Goal: Task Accomplishment & Management: Manage account settings

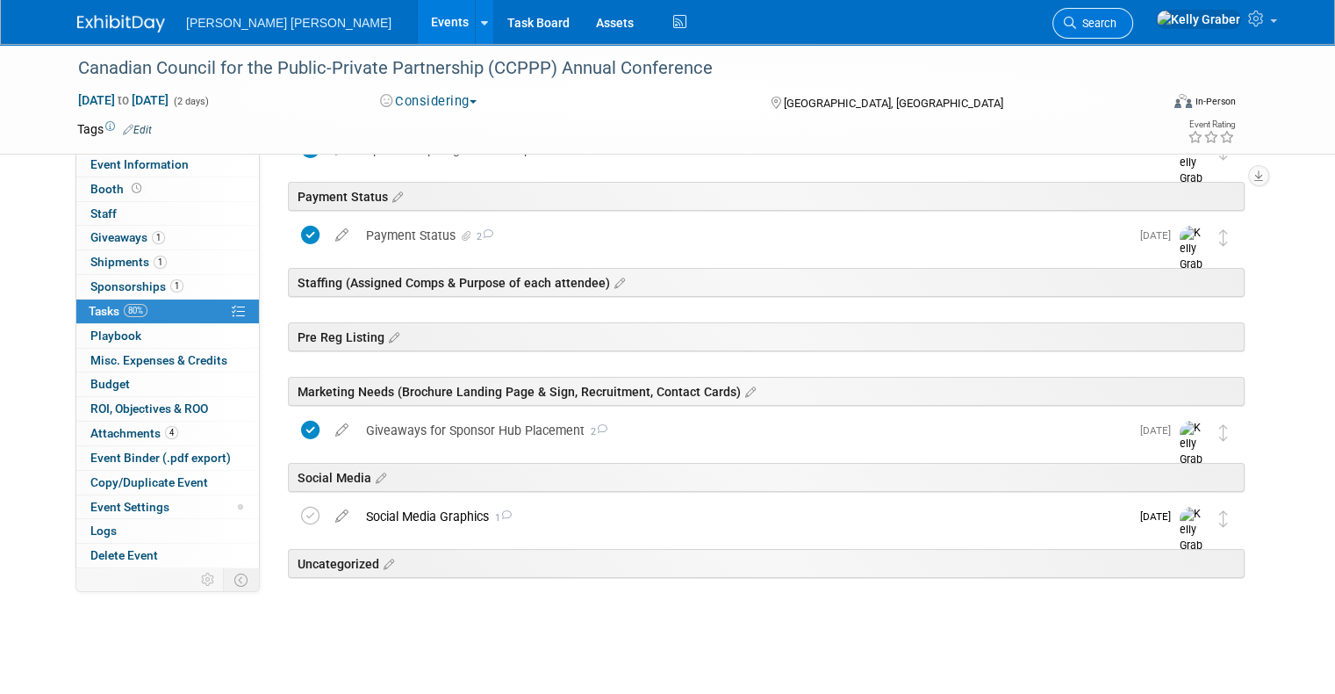
click at [1117, 23] on span "Search" at bounding box center [1096, 23] width 40 height 13
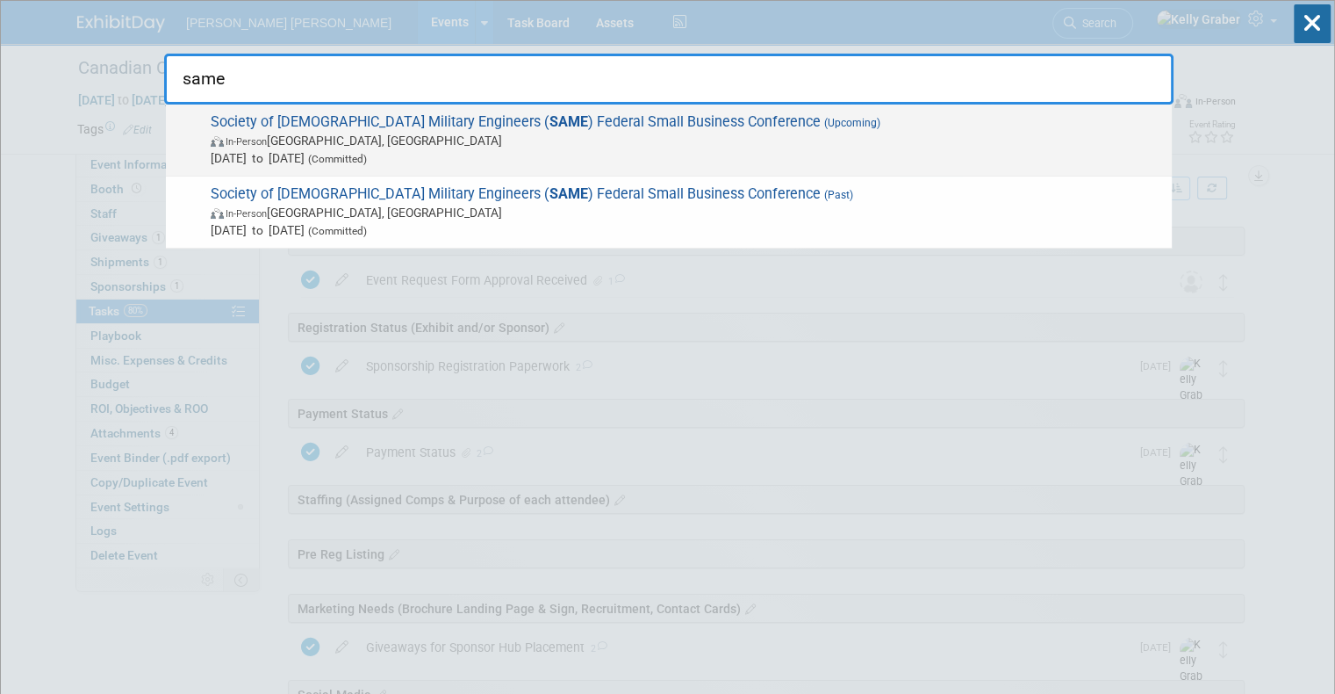
type input "same"
click at [506, 118] on span "Society of American Military Engineers ( SAME ) Federal Small Business Conferen…" at bounding box center [684, 140] width 958 height 54
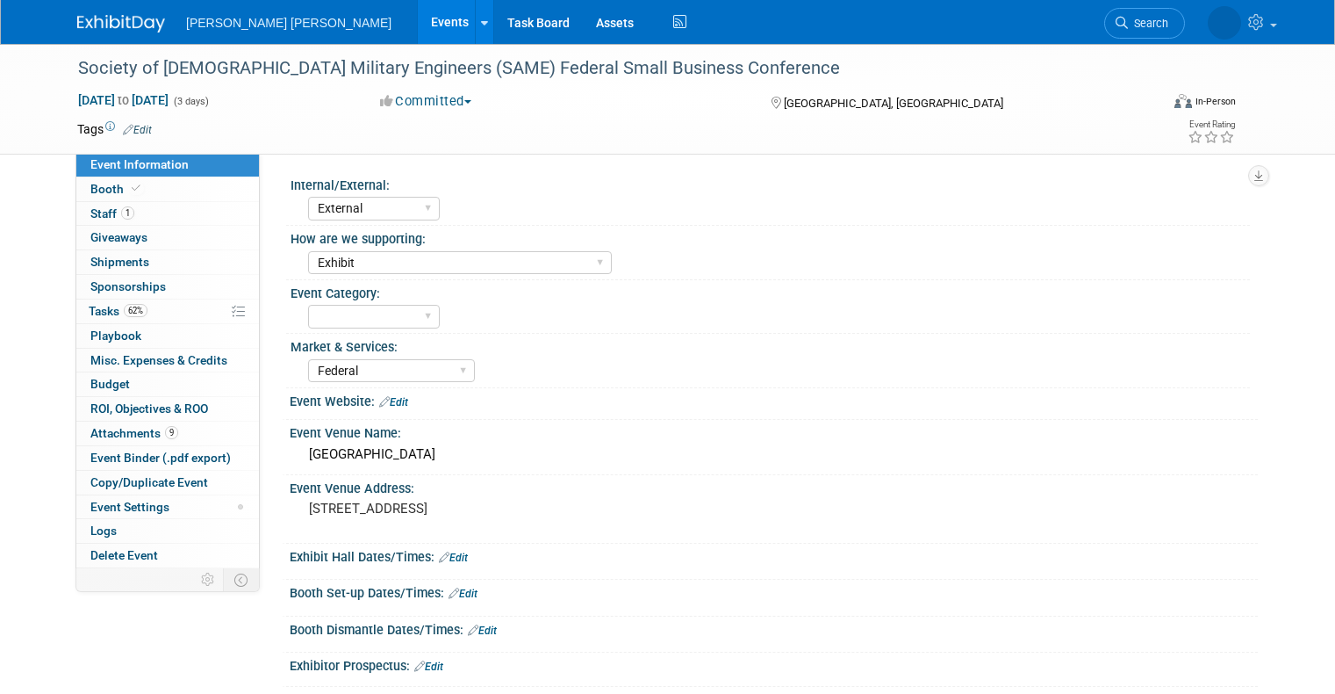
select select "External"
select select "Exhibit"
select select "Federal"
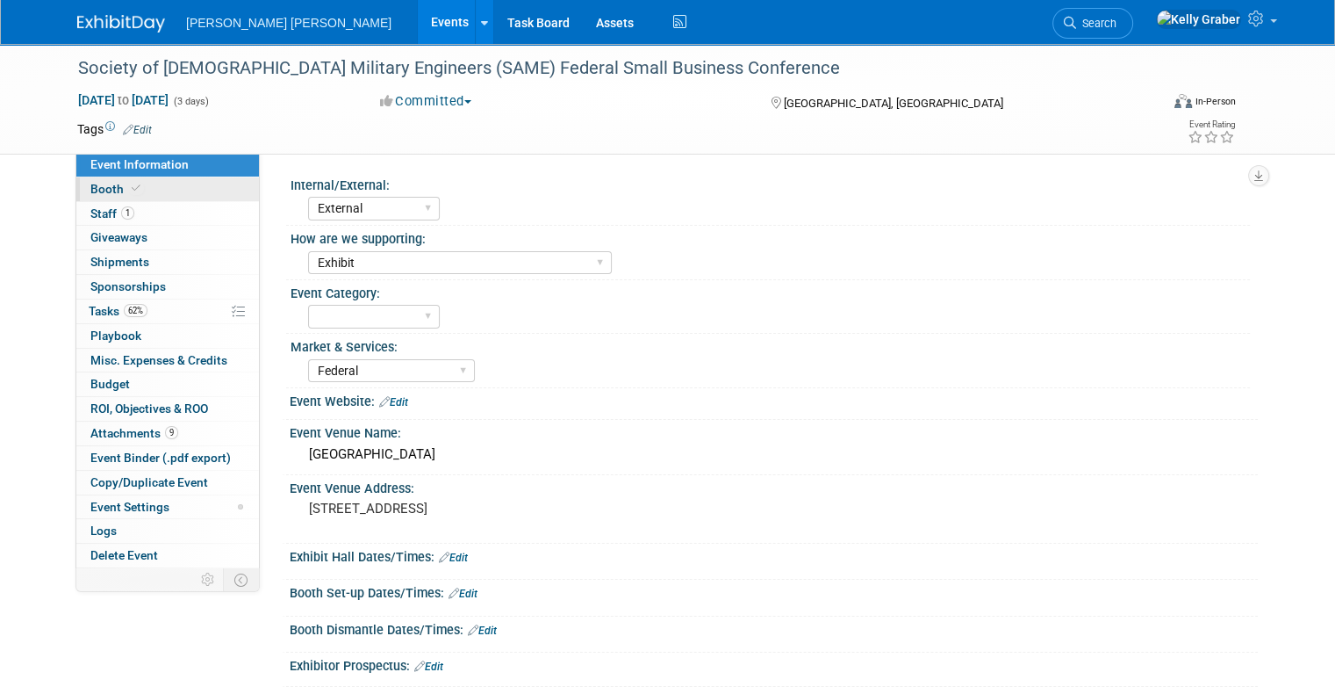
click at [139, 193] on link "Booth" at bounding box center [167, 189] width 183 height 24
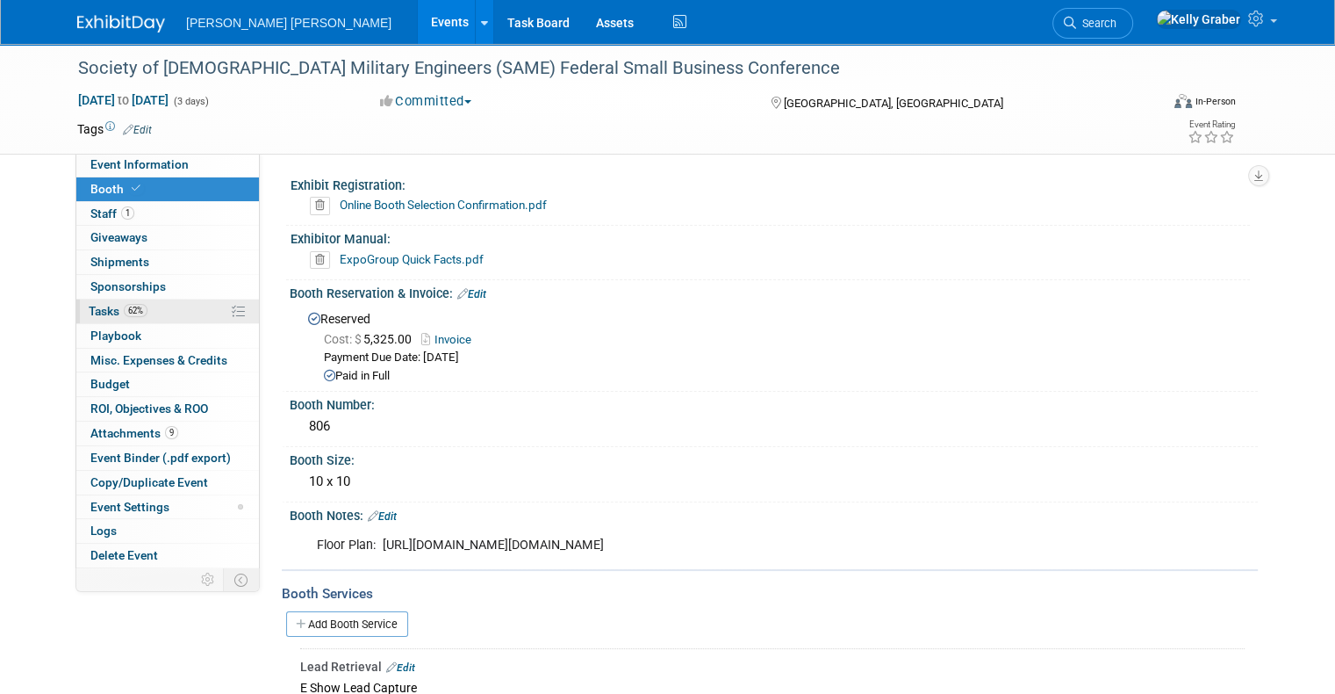
click at [124, 311] on span "62%" at bounding box center [136, 310] width 24 height 13
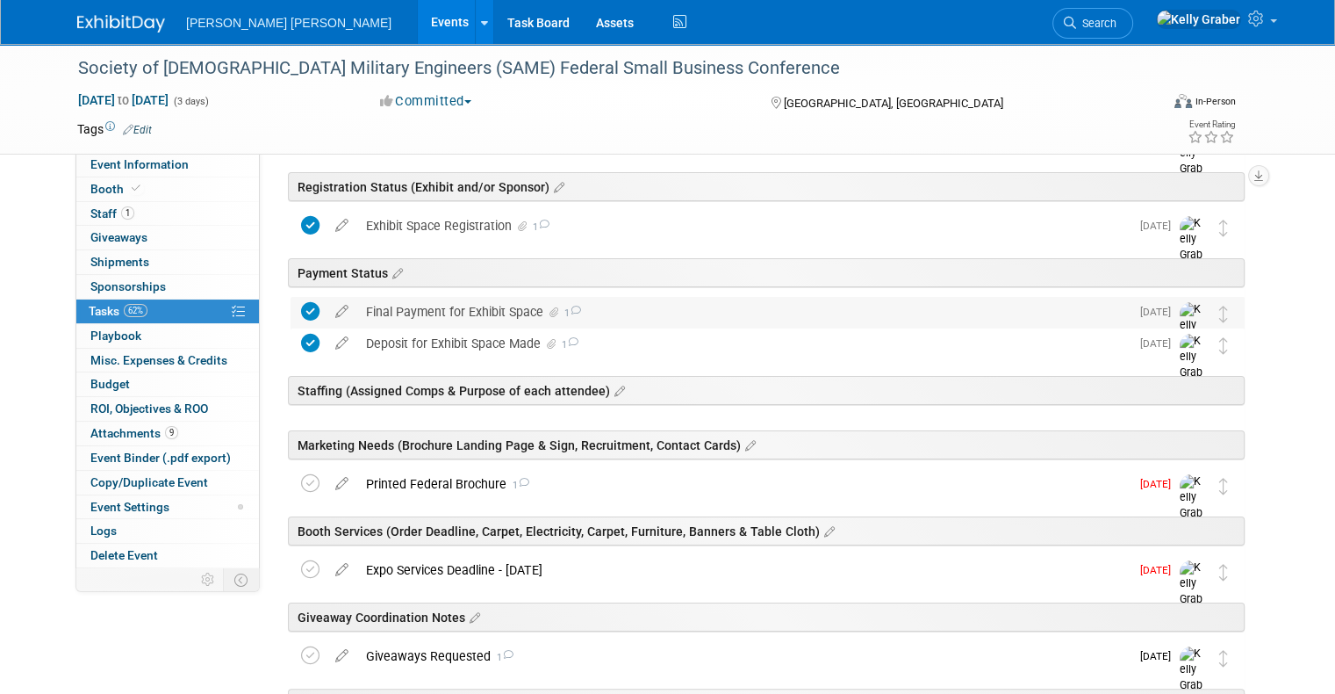
scroll to position [351, 0]
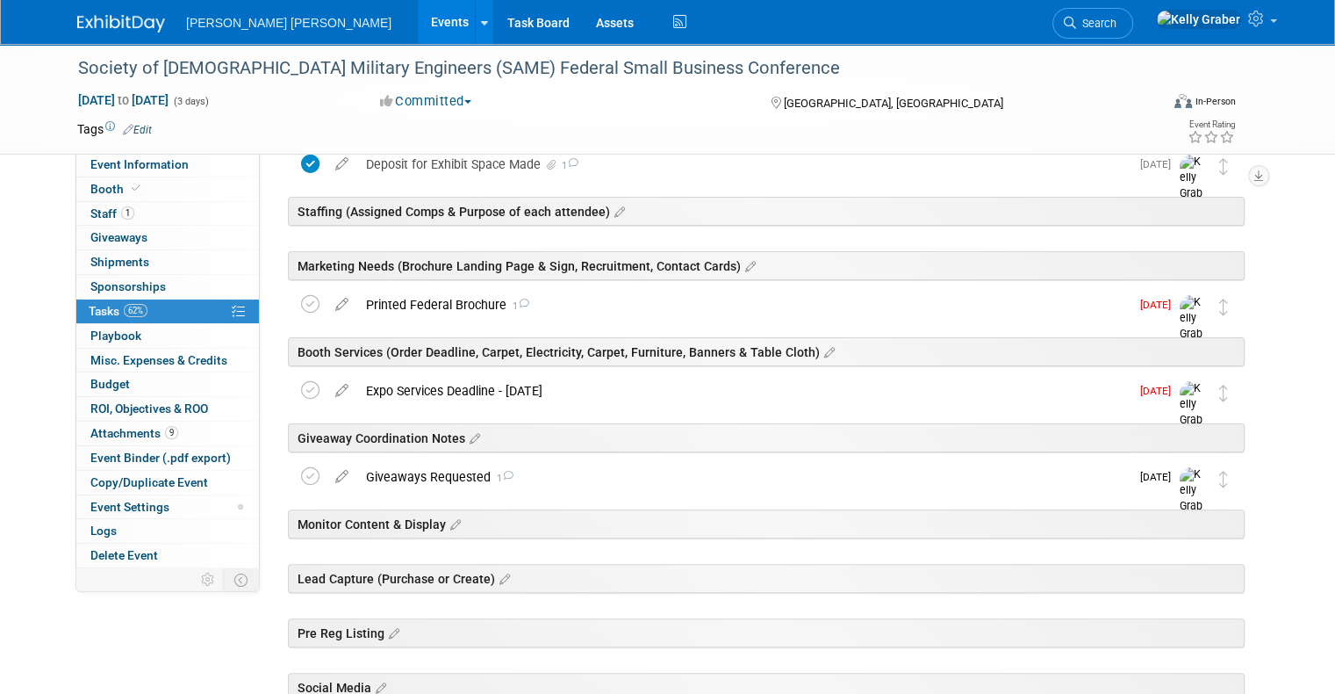
click at [414, 470] on div "Giveaways Requested 1" at bounding box center [743, 477] width 773 height 30
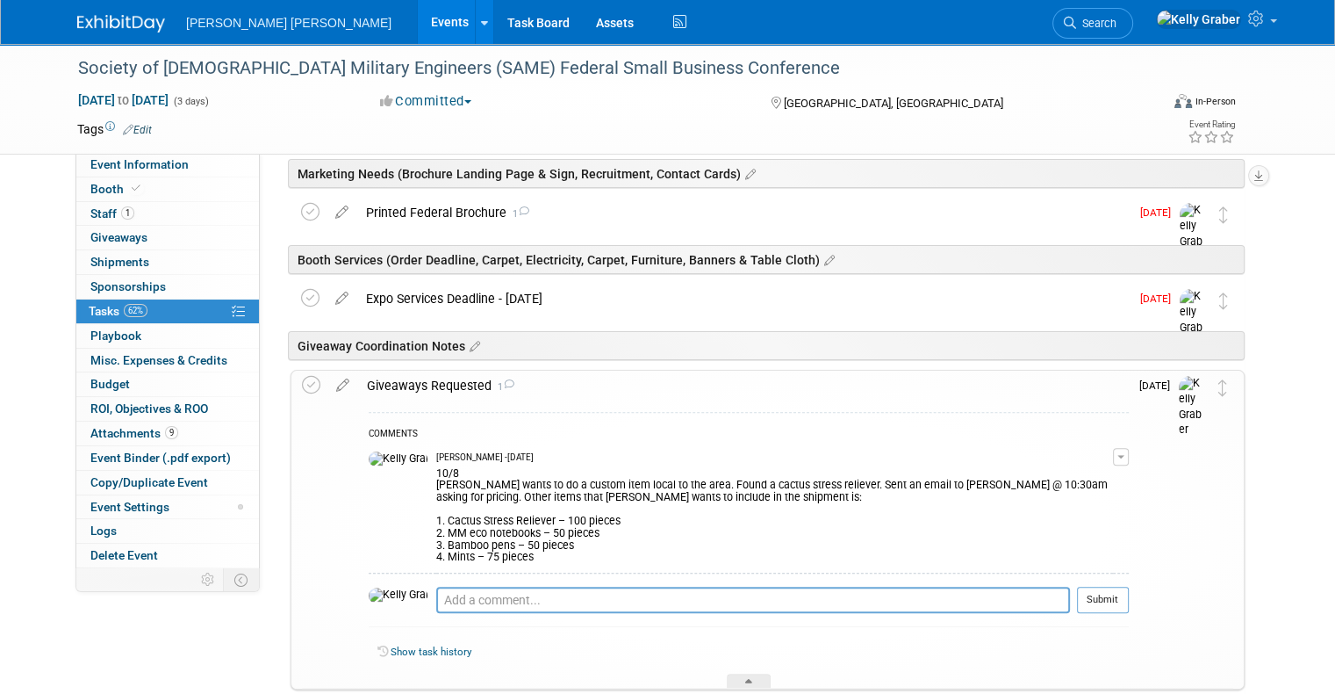
scroll to position [527, 0]
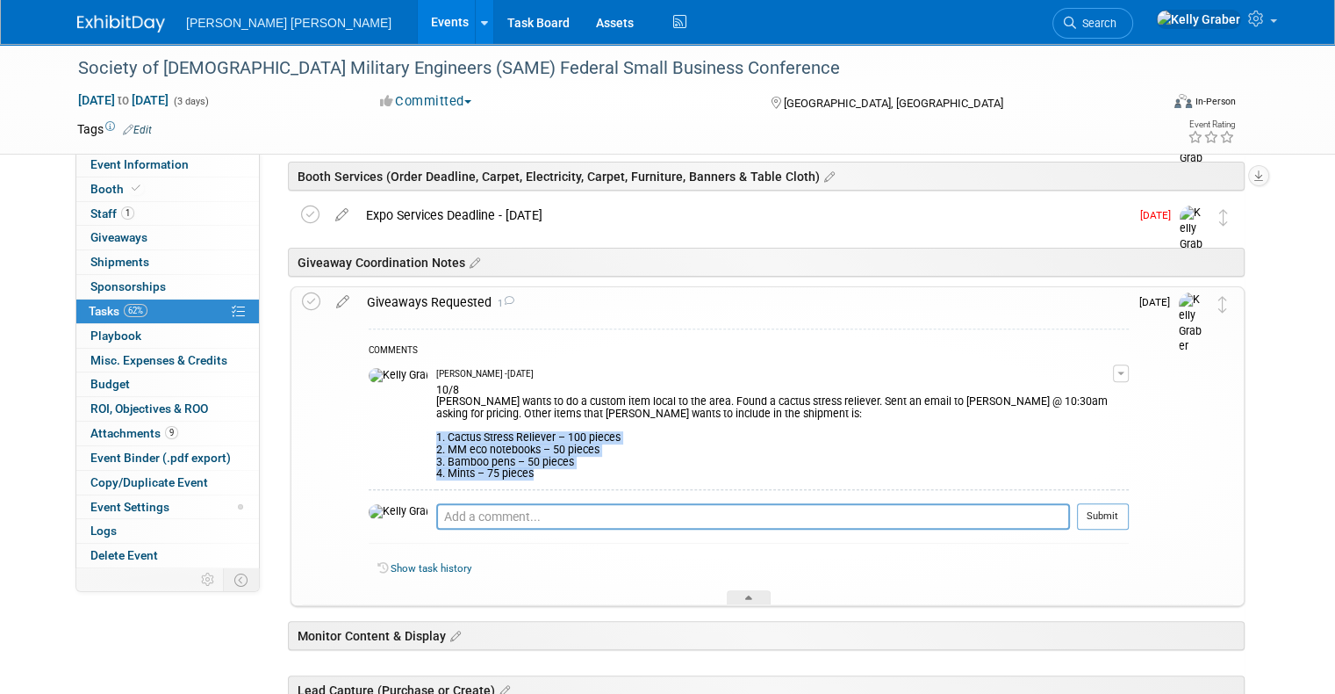
drag, startPoint x: 492, startPoint y: 474, endPoint x: 386, endPoint y: 433, distance: 113.1
click at [436, 433] on div "10/8 Paula wants to do a custom item local to the area. Found a cactus stress r…" at bounding box center [774, 430] width 677 height 100
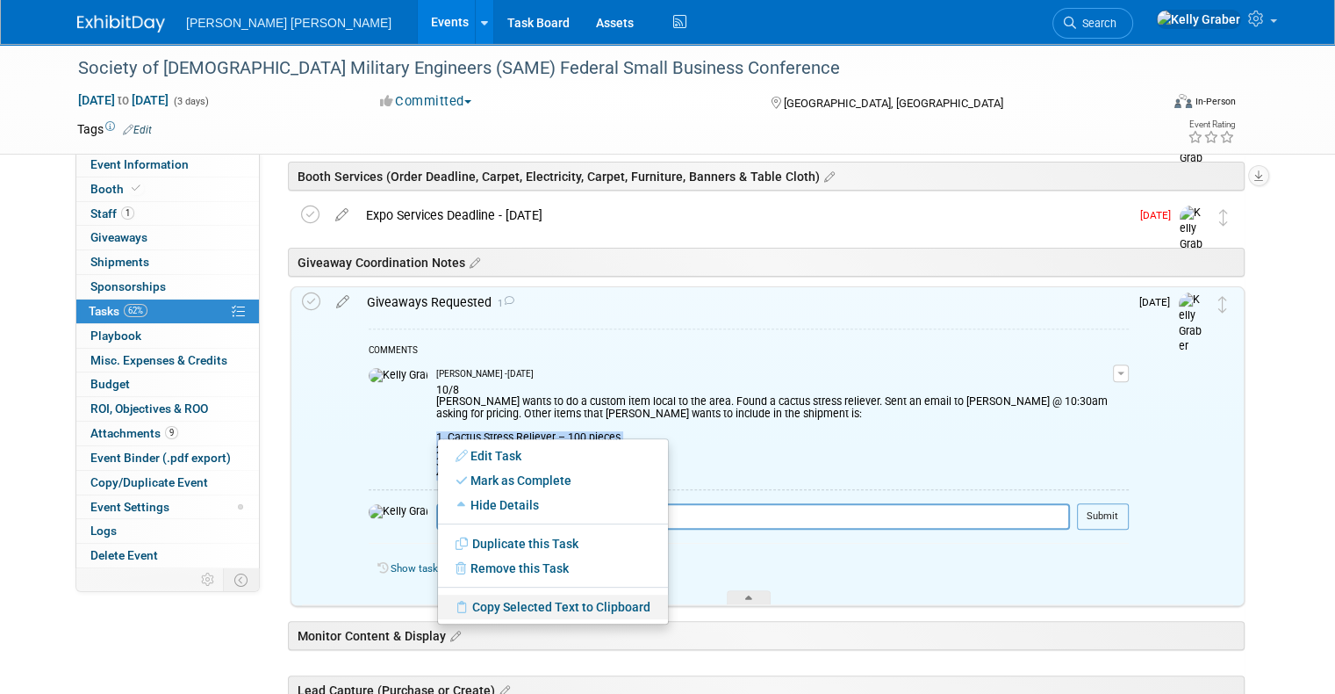
click at [500, 606] on link "Copy Selected Text to Clipboard" at bounding box center [553, 606] width 230 height 25
copy div "1. Cactus Stress Reliever – 100 pieces 2. MM eco notebooks – 50 pieces 3. Bambo…"
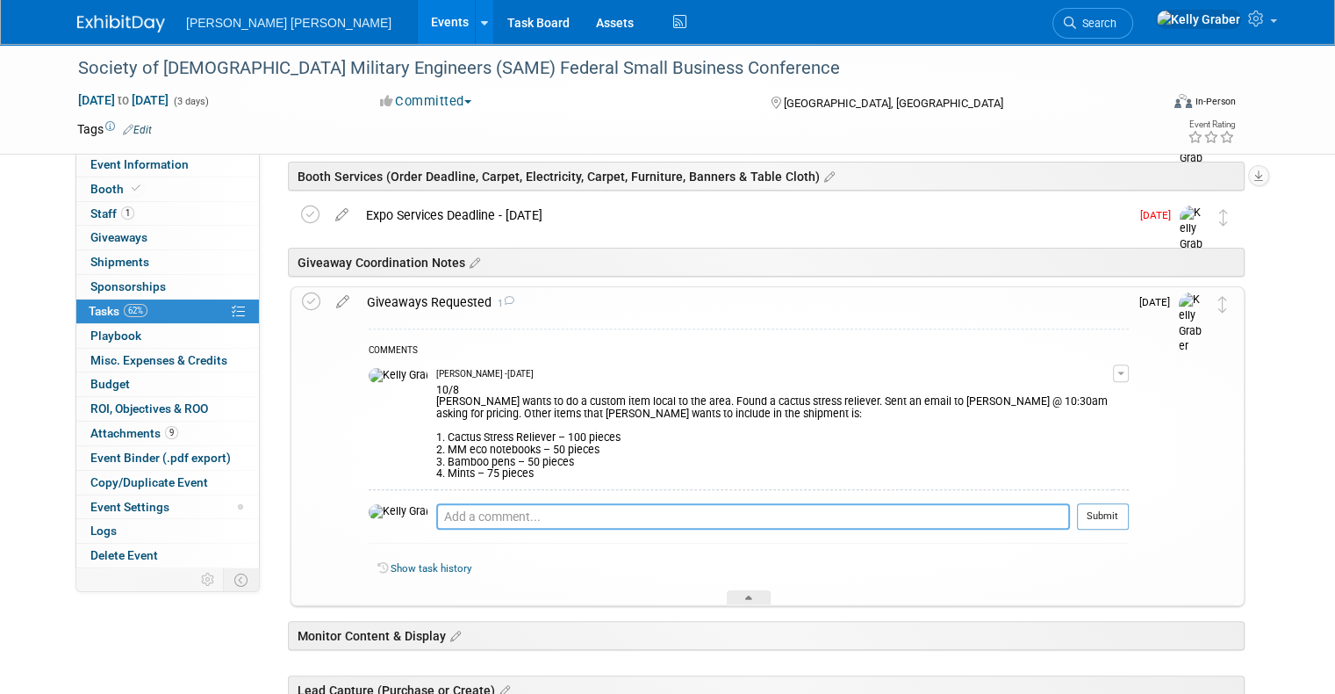
click at [485, 511] on textarea at bounding box center [753, 516] width 634 height 26
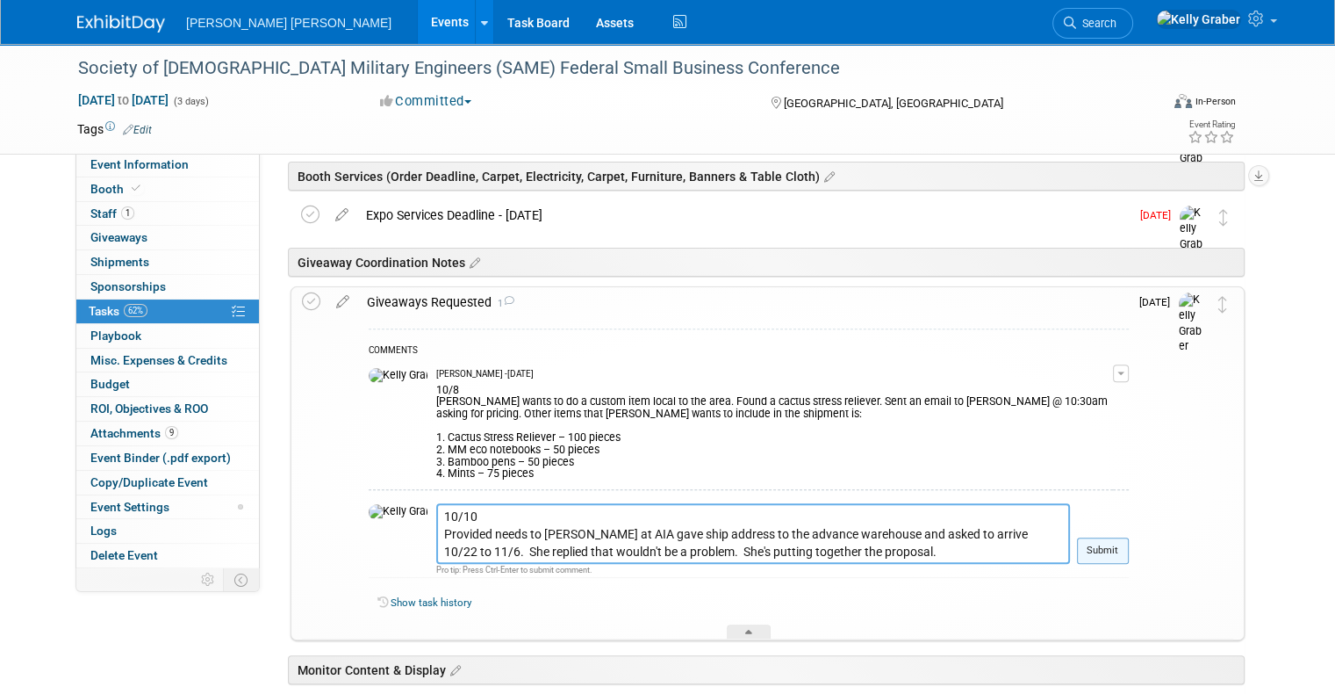
type textarea "10/10 Provided needs to Susan at AIA gave ship address to the advance warehouse…"
click at [1129, 548] on button "Submit" at bounding box center [1103, 550] width 52 height 26
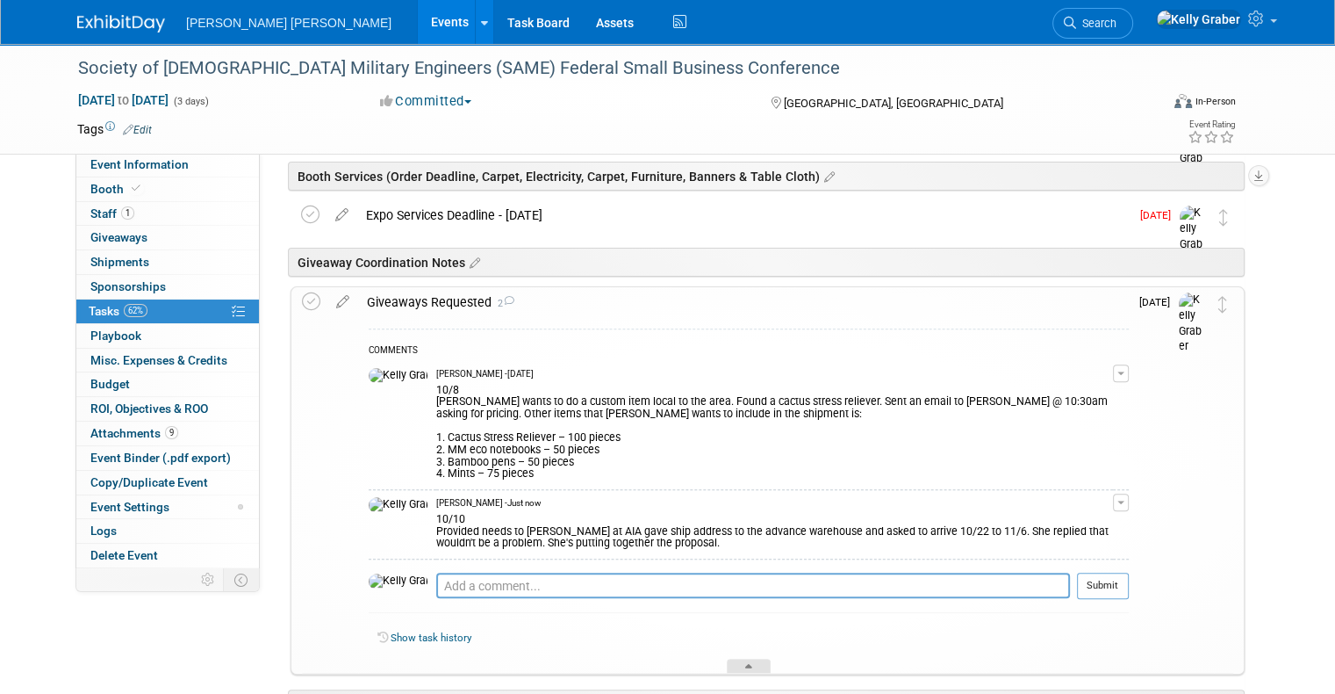
click at [751, 660] on div at bounding box center [749, 665] width 44 height 15
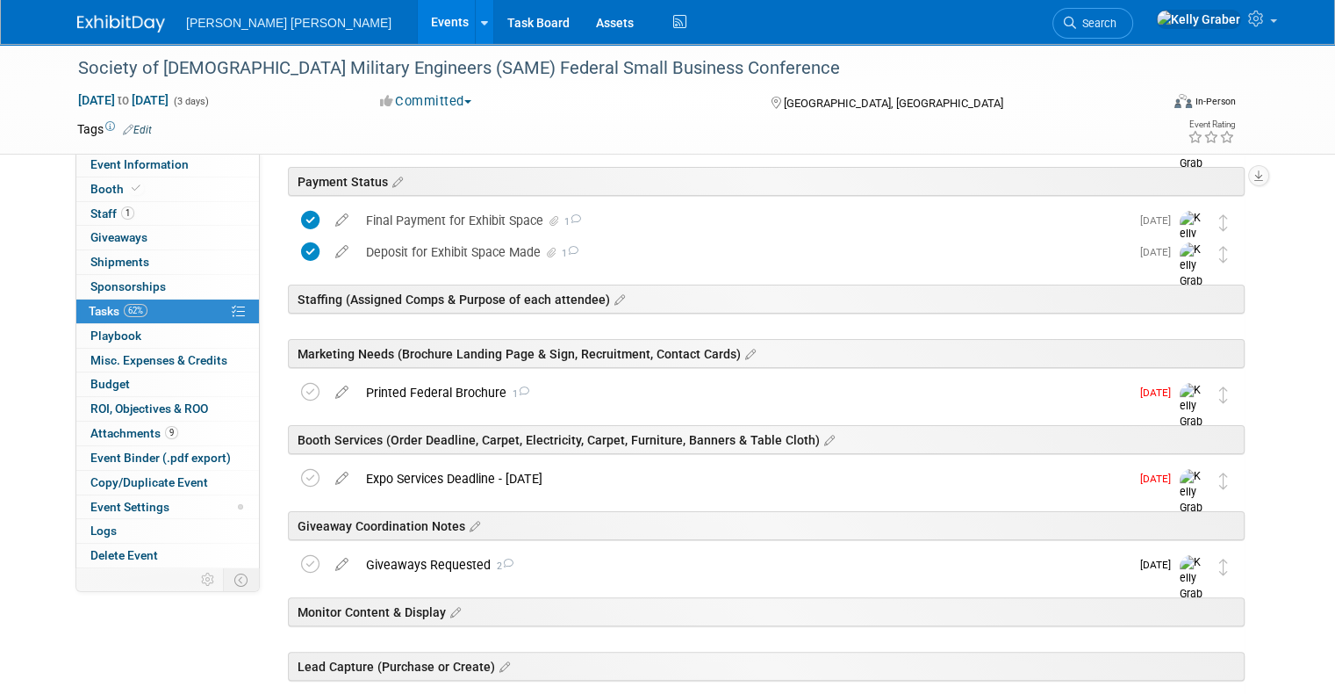
scroll to position [263, 0]
click at [562, 388] on div "Printed Federal Brochure 1" at bounding box center [743, 392] width 773 height 30
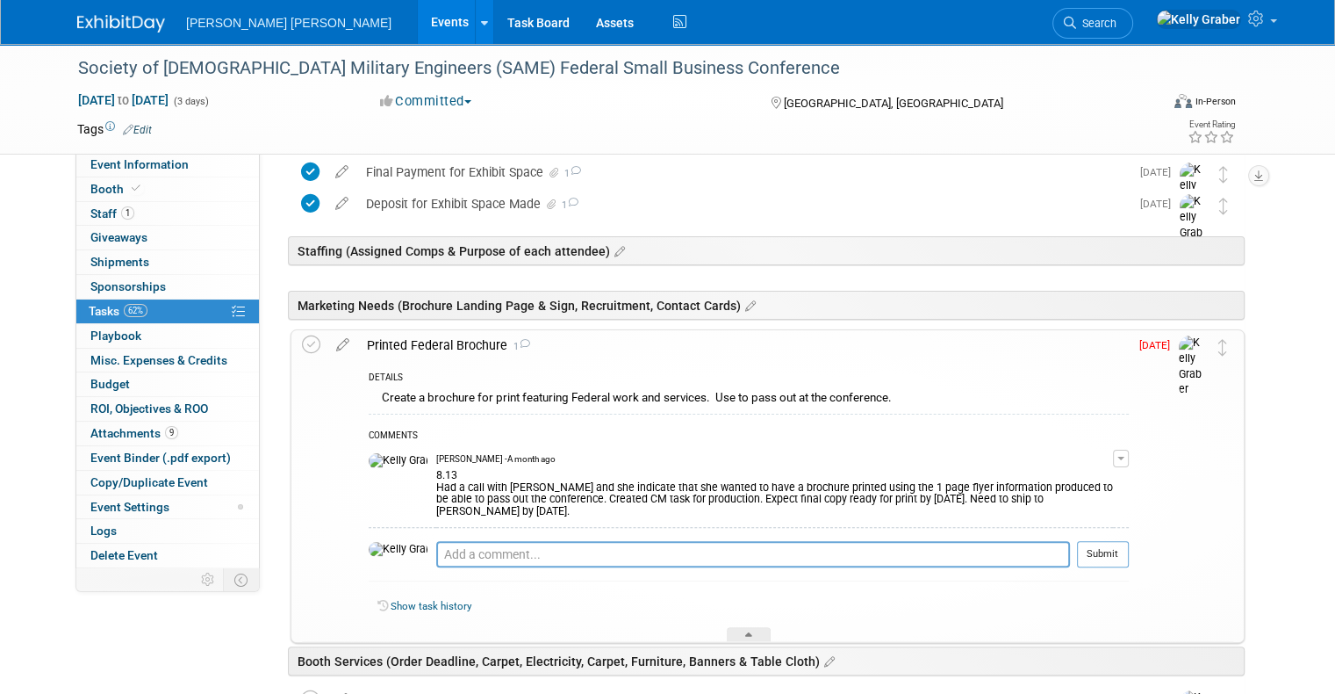
scroll to position [351, 0]
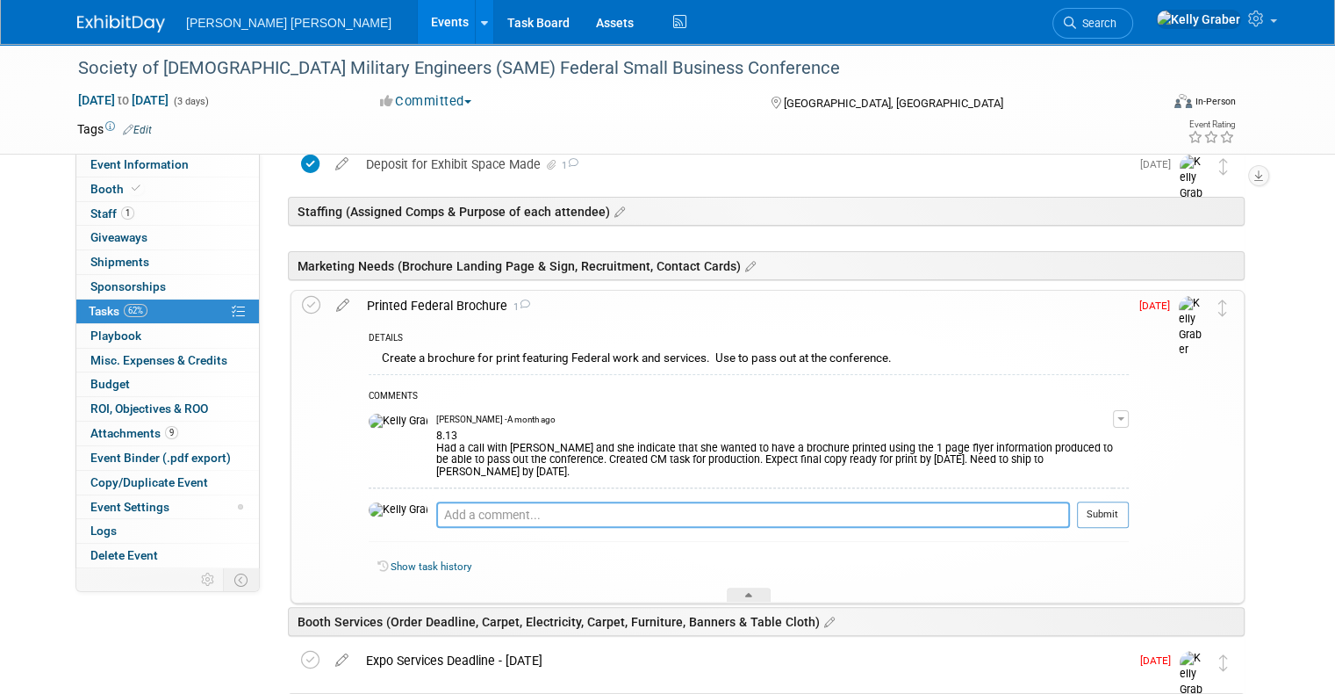
click at [533, 501] on textarea at bounding box center [753, 514] width 634 height 26
click at [749, 570] on div "Show task history" at bounding box center [749, 569] width 760 height 38
click at [749, 593] on icon at bounding box center [748, 598] width 7 height 11
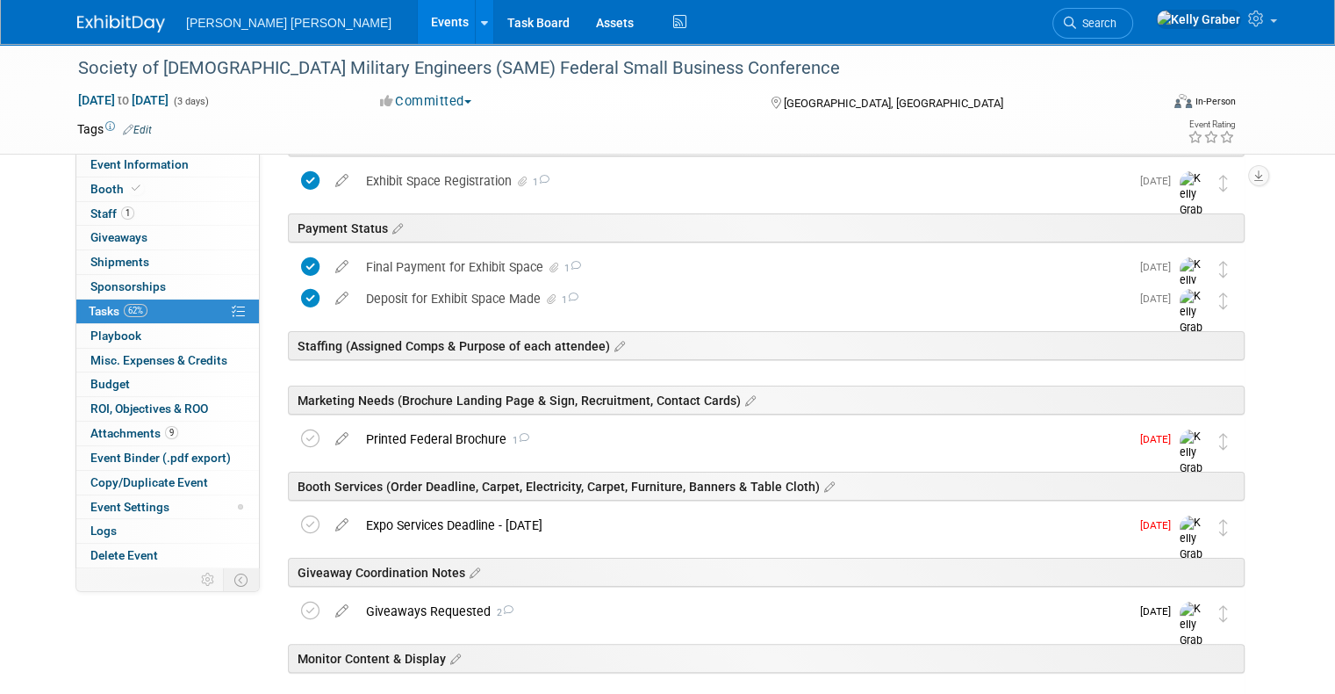
scroll to position [176, 0]
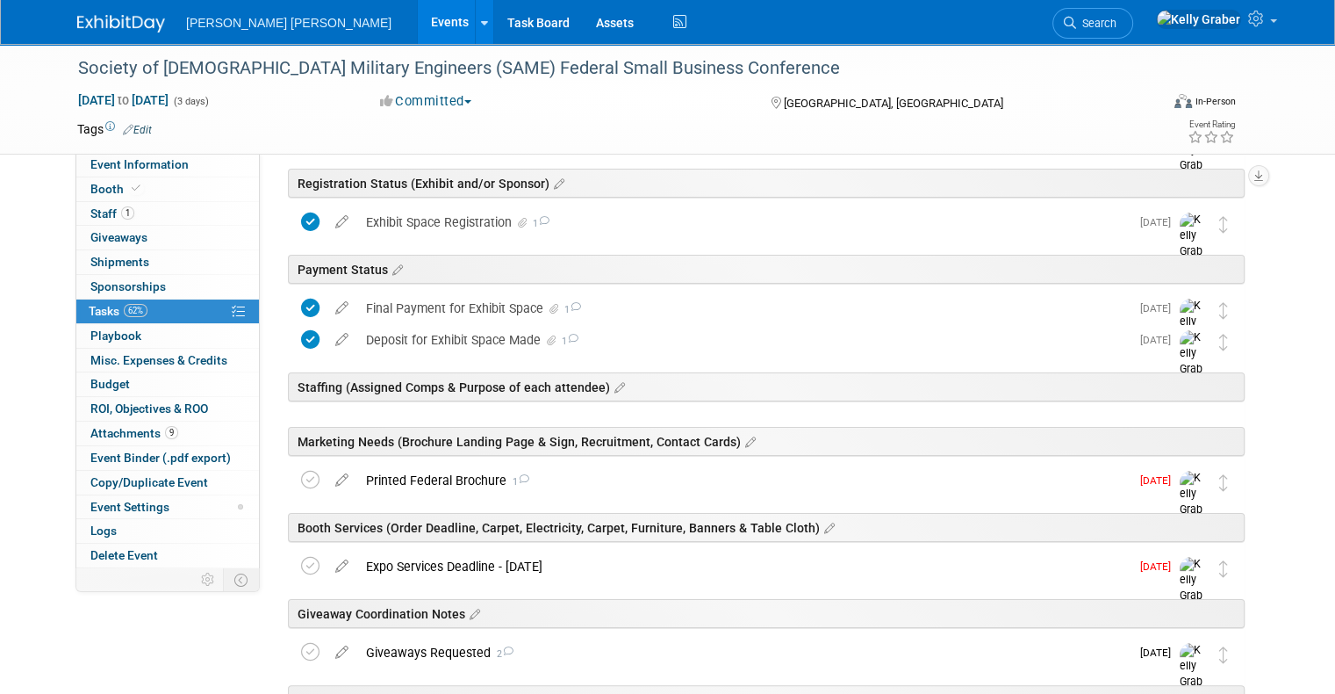
click at [559, 383] on div "Staffing (Assigned Comps & Purpose of each attendee)" at bounding box center [766, 386] width 957 height 29
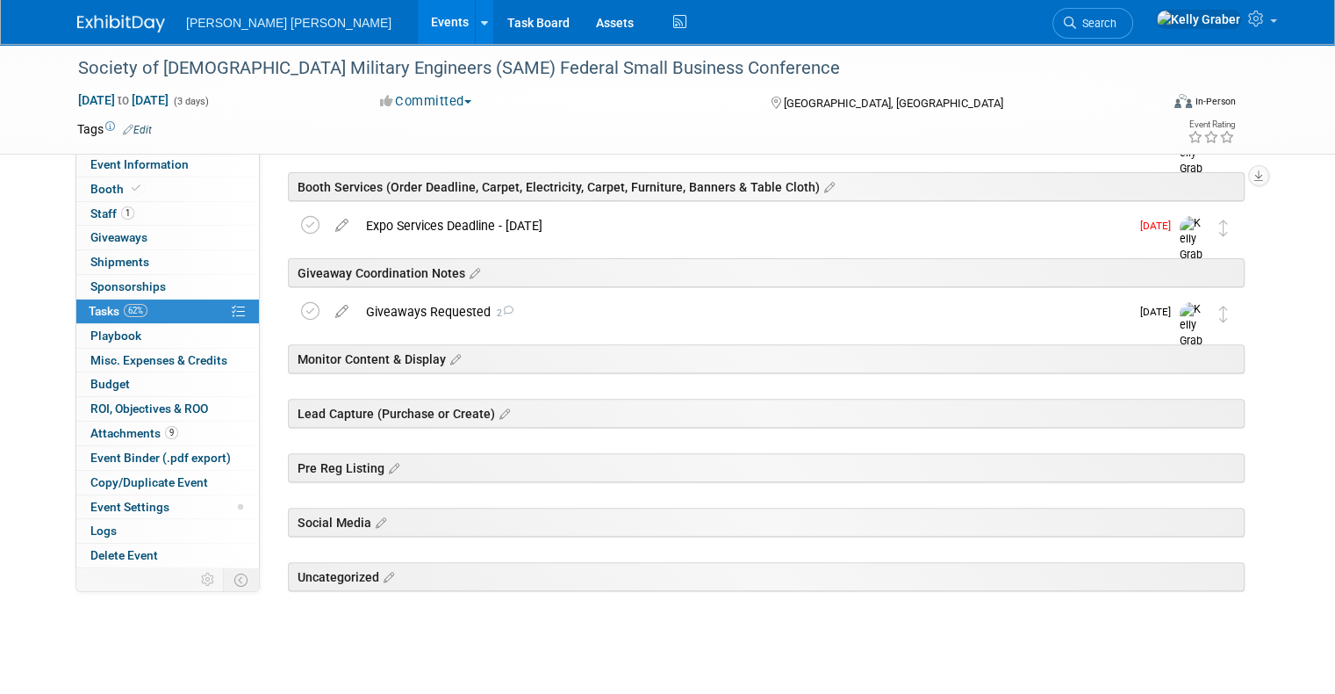
scroll to position [527, 0]
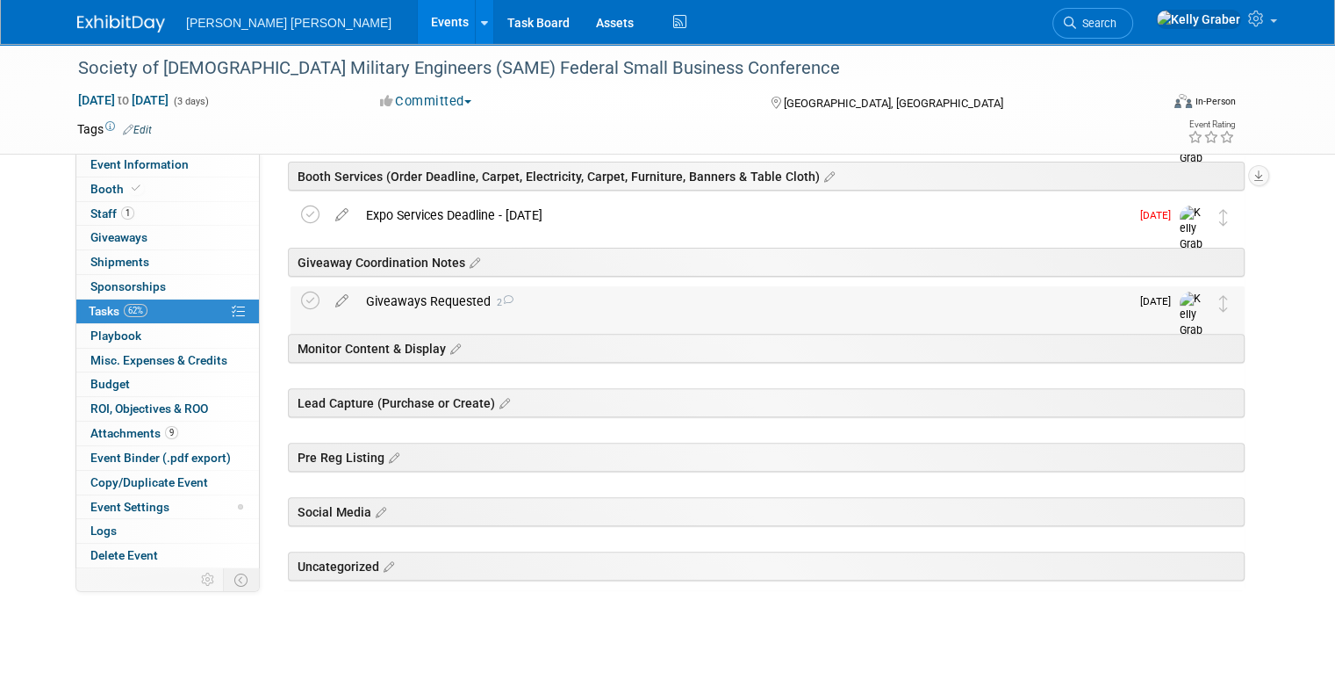
click at [533, 291] on div "Giveaways Requested 2" at bounding box center [743, 301] width 773 height 30
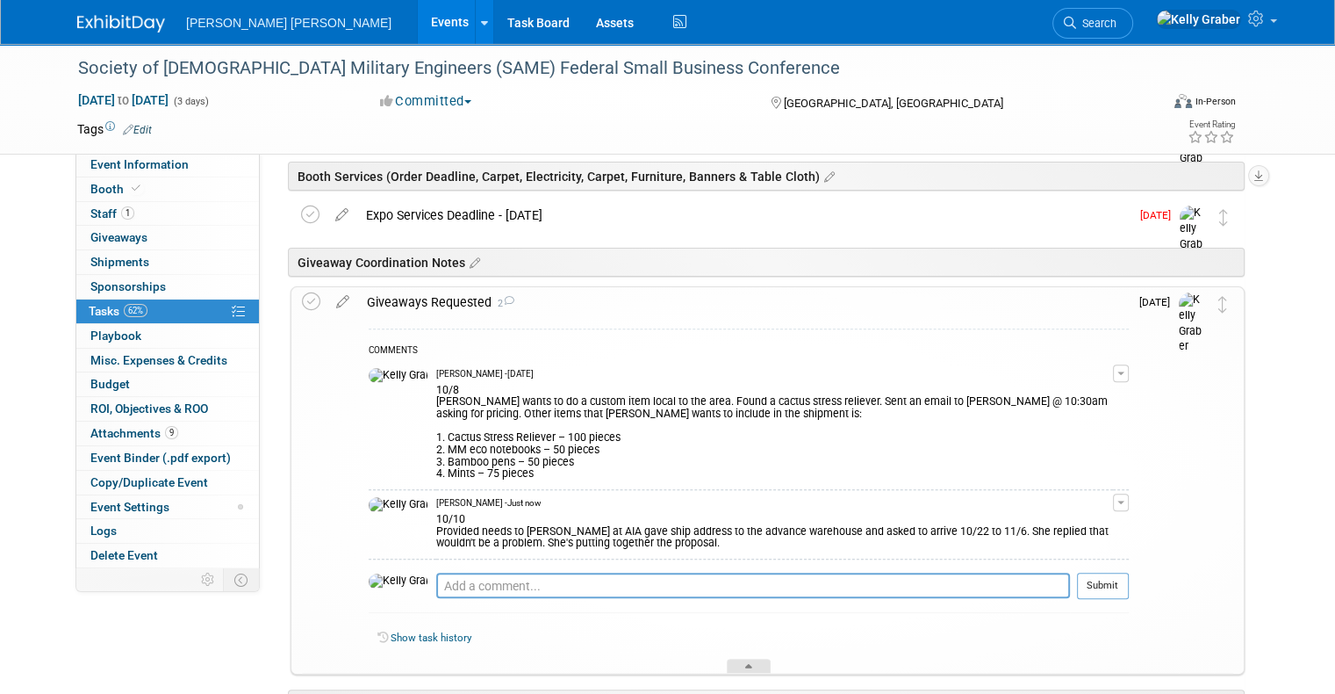
click at [740, 664] on div at bounding box center [749, 665] width 44 height 15
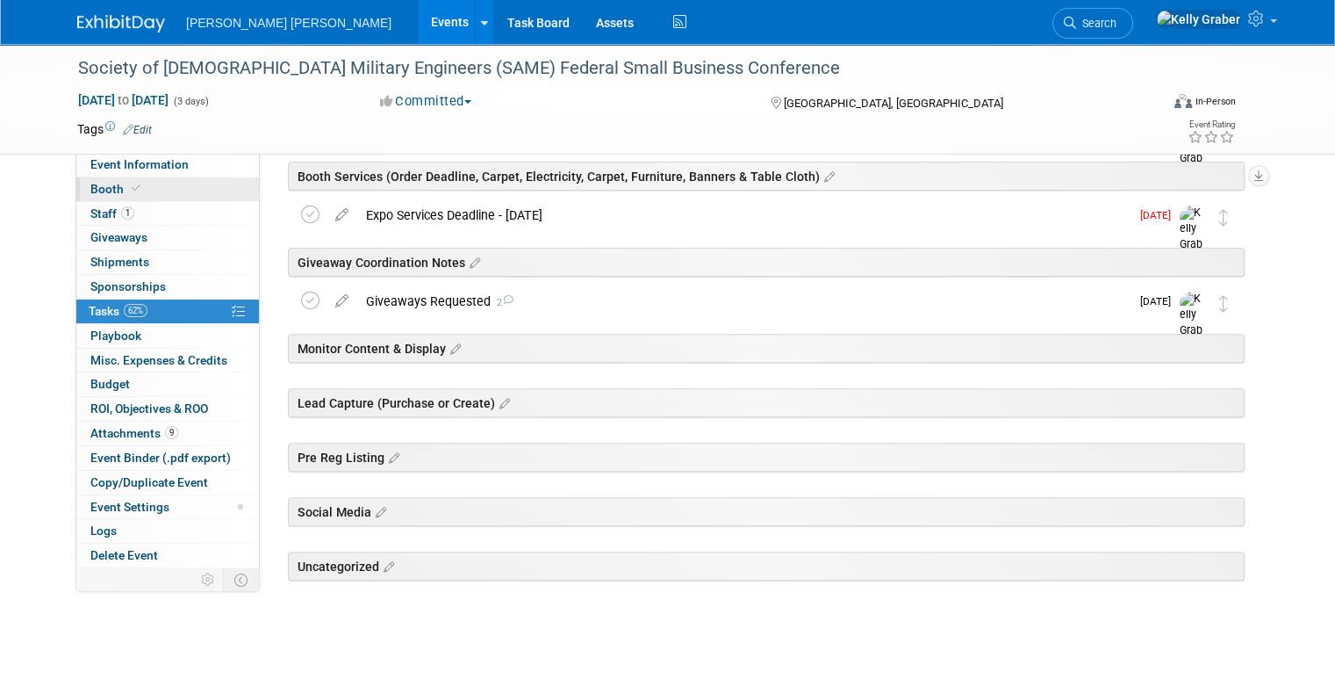
click at [90, 195] on span "Booth" at bounding box center [117, 189] width 54 height 14
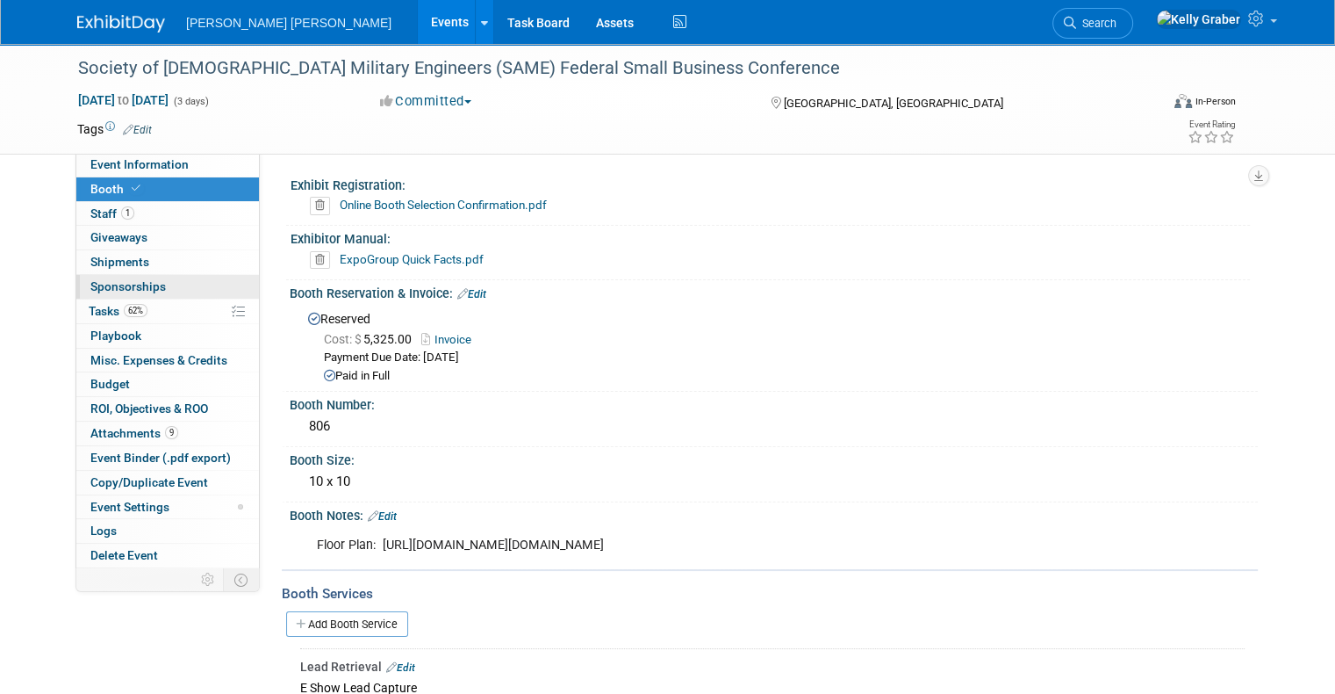
click at [112, 292] on span "Sponsorships 0" at bounding box center [127, 286] width 75 height 14
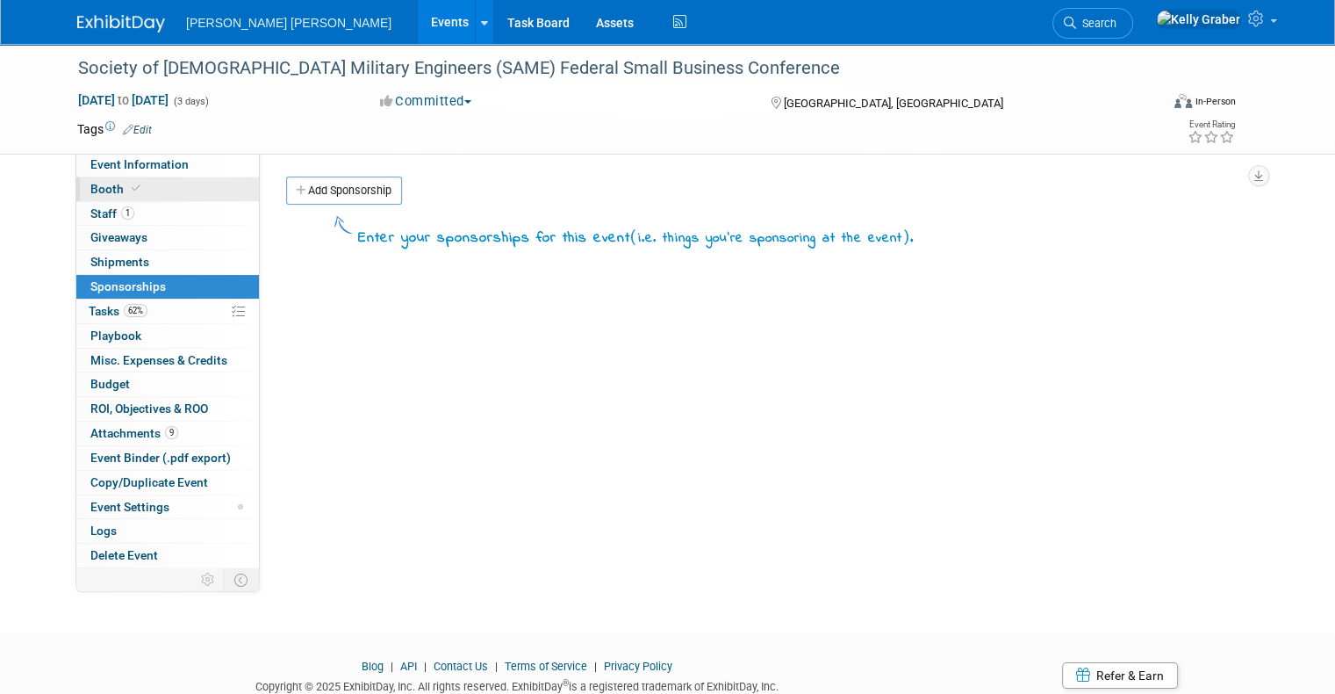
click at [119, 180] on link "Booth" at bounding box center [167, 189] width 183 height 24
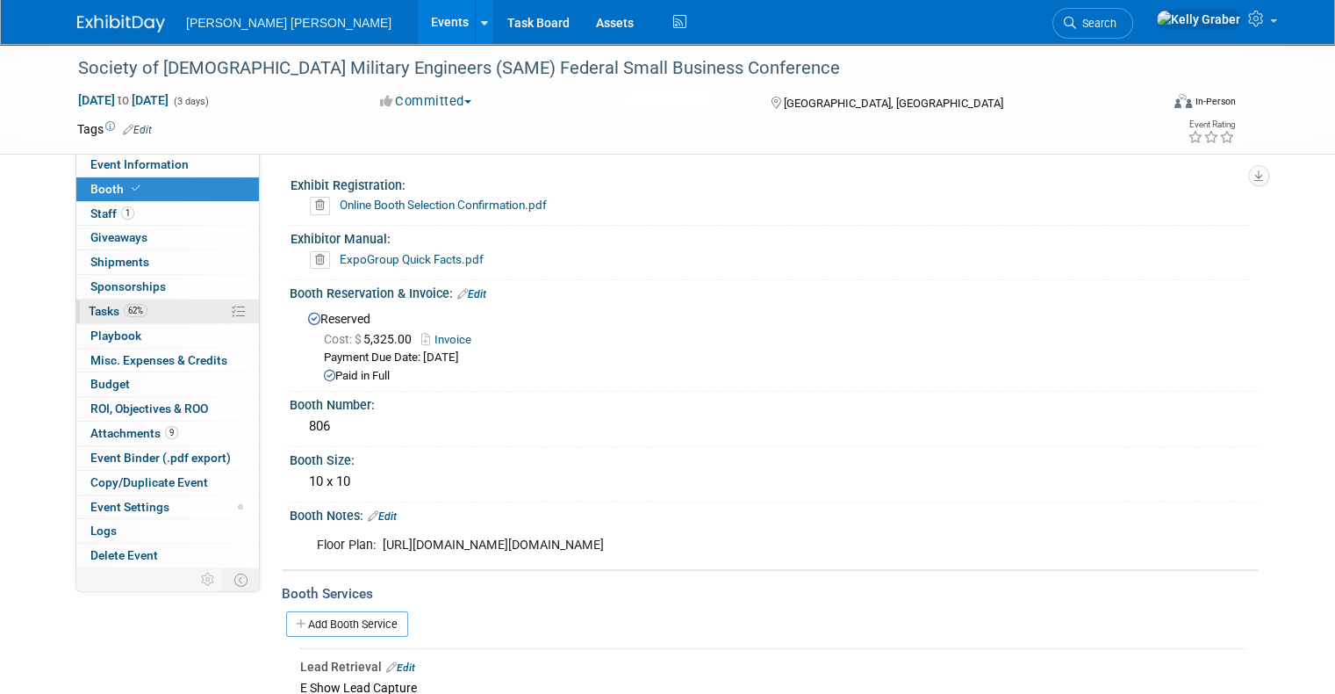
click at [91, 305] on span "Tasks 62%" at bounding box center [118, 311] width 59 height 14
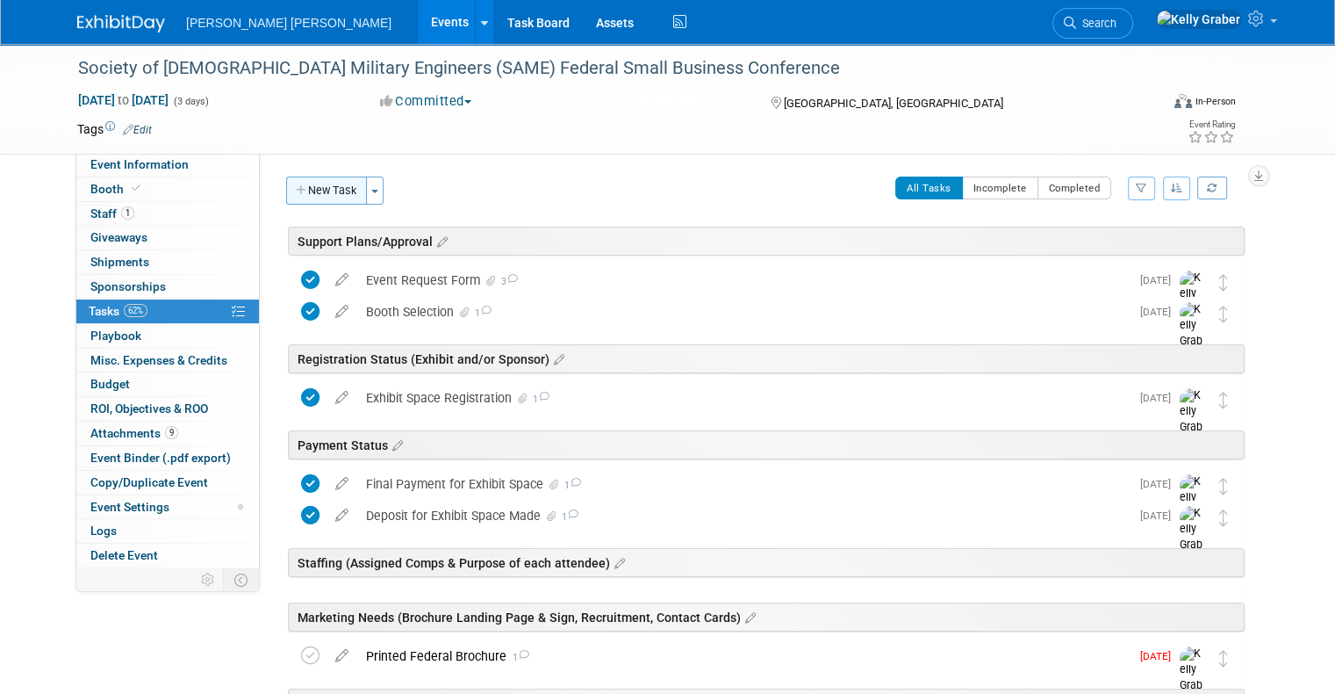
click at [330, 183] on button "New Task" at bounding box center [326, 190] width 81 height 28
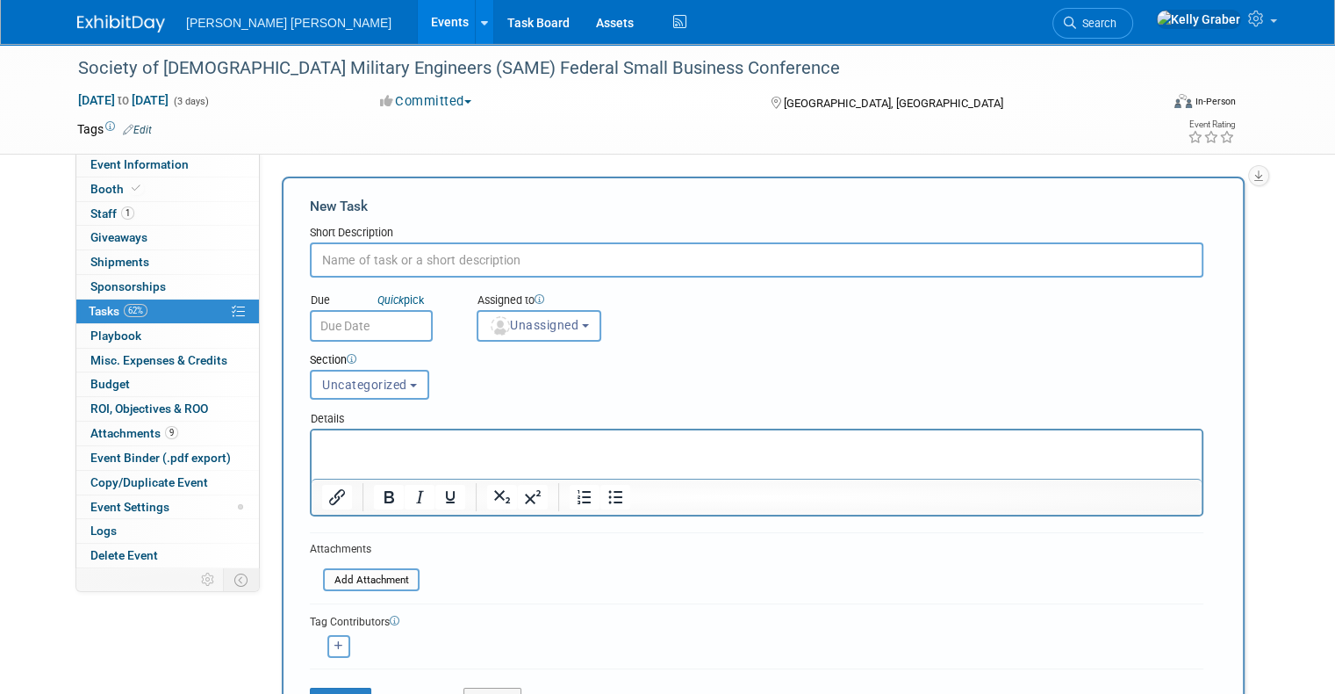
click at [393, 257] on input "text" at bounding box center [757, 259] width 894 height 35
type input "Comp Badge Assignments"
click at [376, 320] on input "text" at bounding box center [371, 326] width 123 height 32
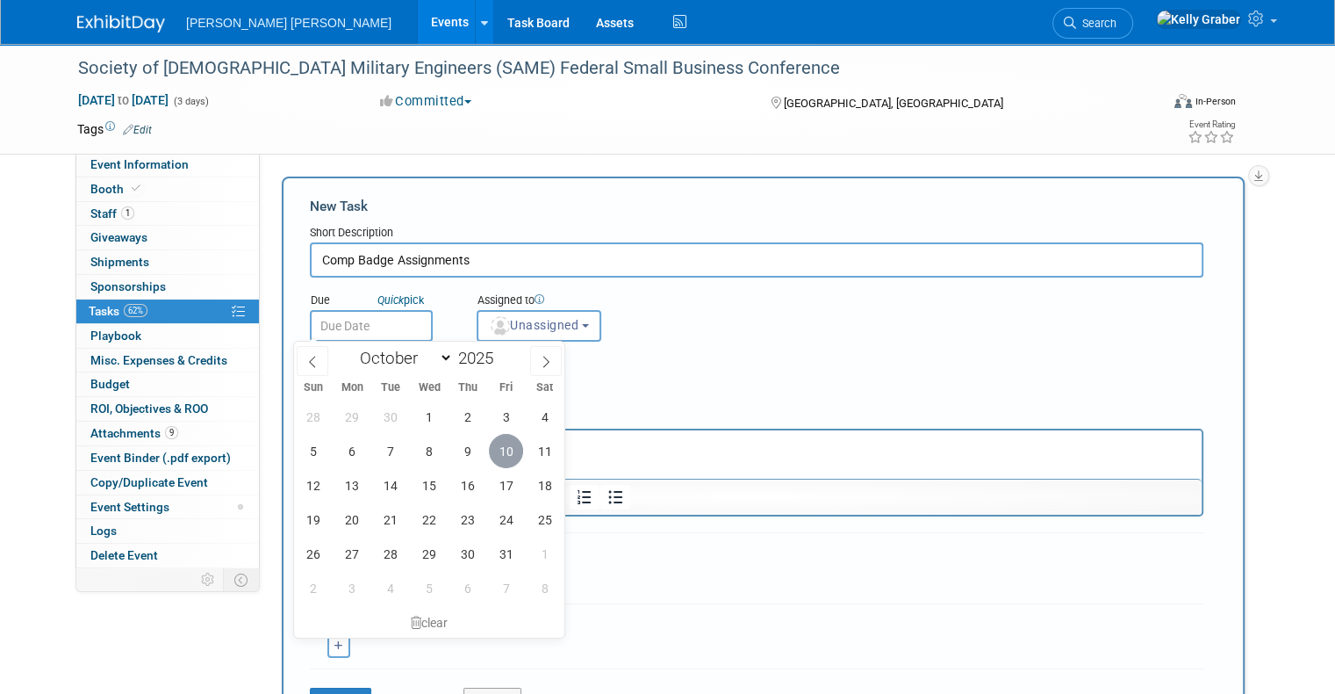
click at [512, 449] on span "10" at bounding box center [506, 451] width 34 height 34
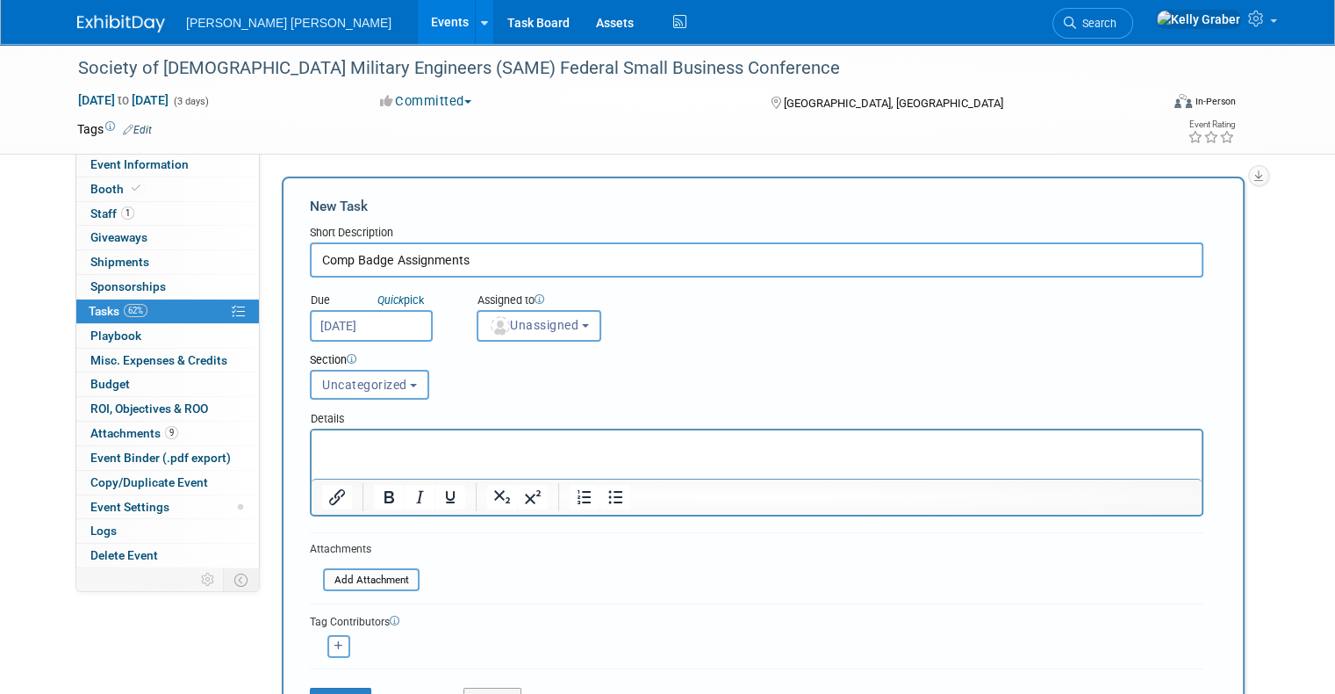
click at [385, 320] on input "Oct 10, 2025" at bounding box center [371, 326] width 123 height 32
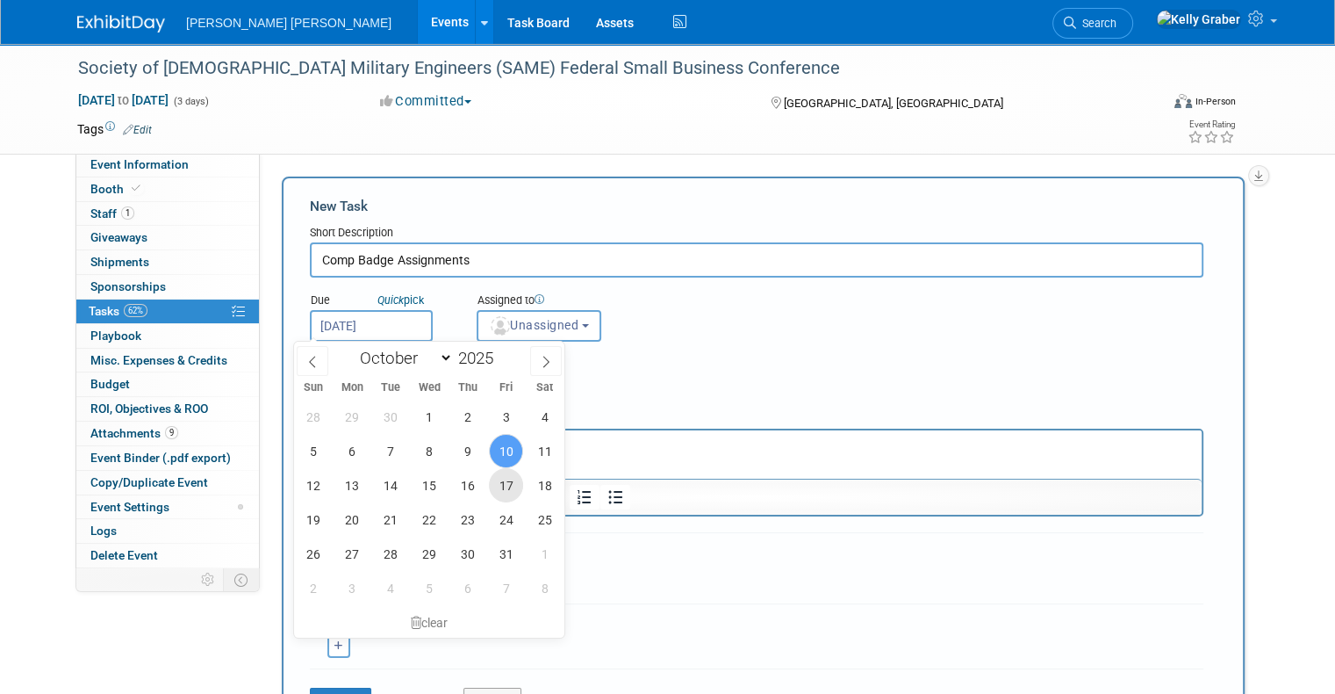
click at [502, 488] on span "17" at bounding box center [506, 485] width 34 height 34
type input "Oct 17, 2025"
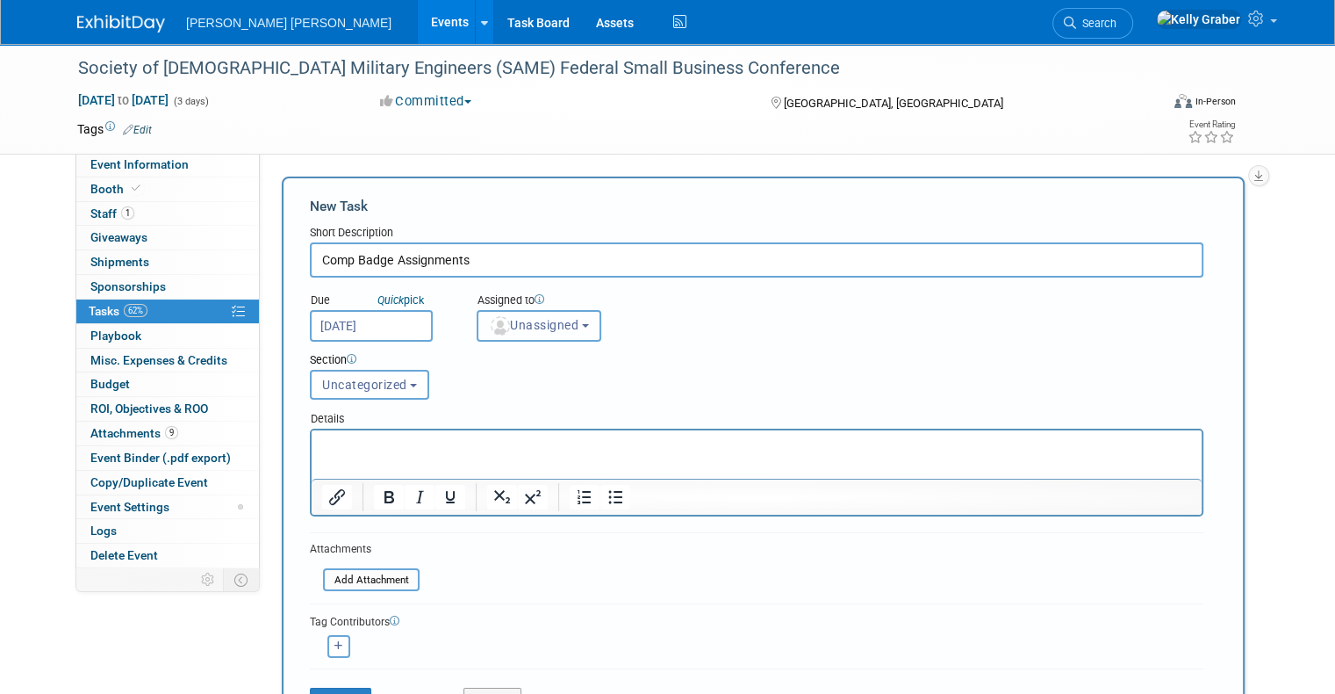
click at [520, 335] on button "Unassigned" at bounding box center [539, 326] width 125 height 32
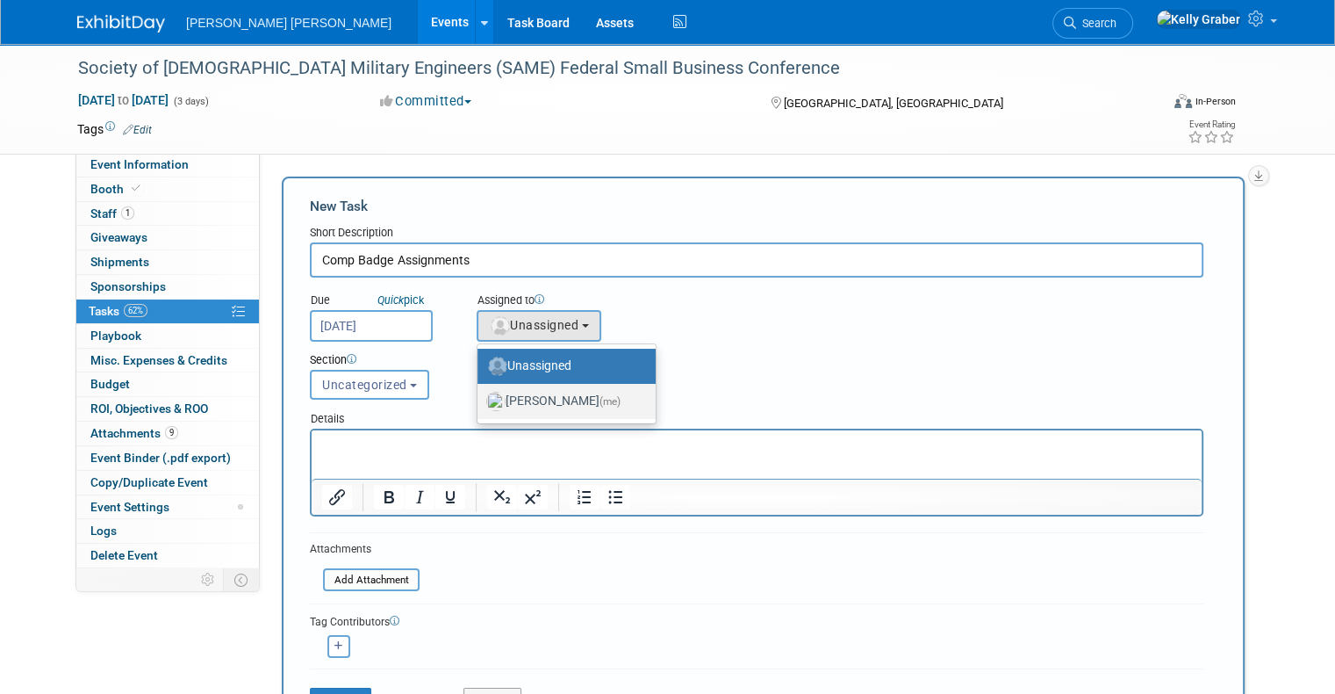
click at [524, 390] on label "Kelly Graber (me)" at bounding box center [562, 401] width 152 height 28
click at [480, 393] on input "Kelly Graber (me)" at bounding box center [474, 398] width 11 height 11
select select "ec37184c-c01f-4f21-939d-fe7fd02e2e7e"
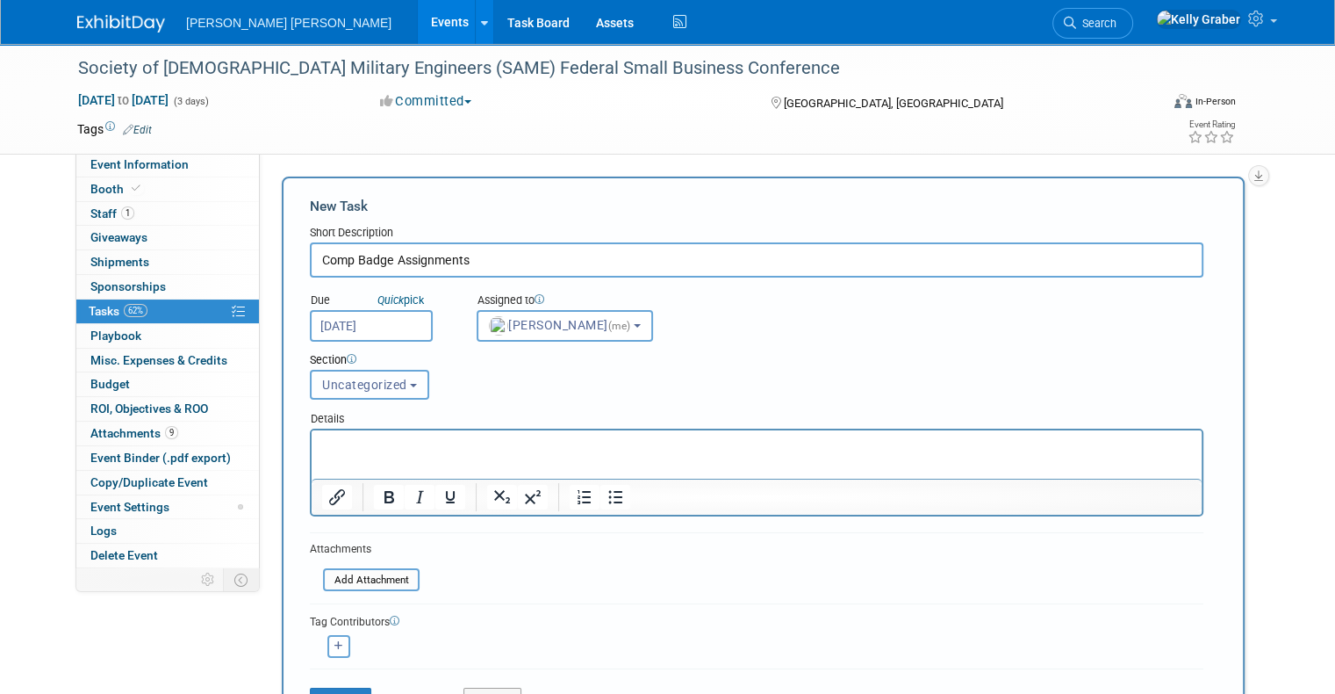
click at [355, 373] on button "Uncategorized" at bounding box center [369, 385] width 119 height 30
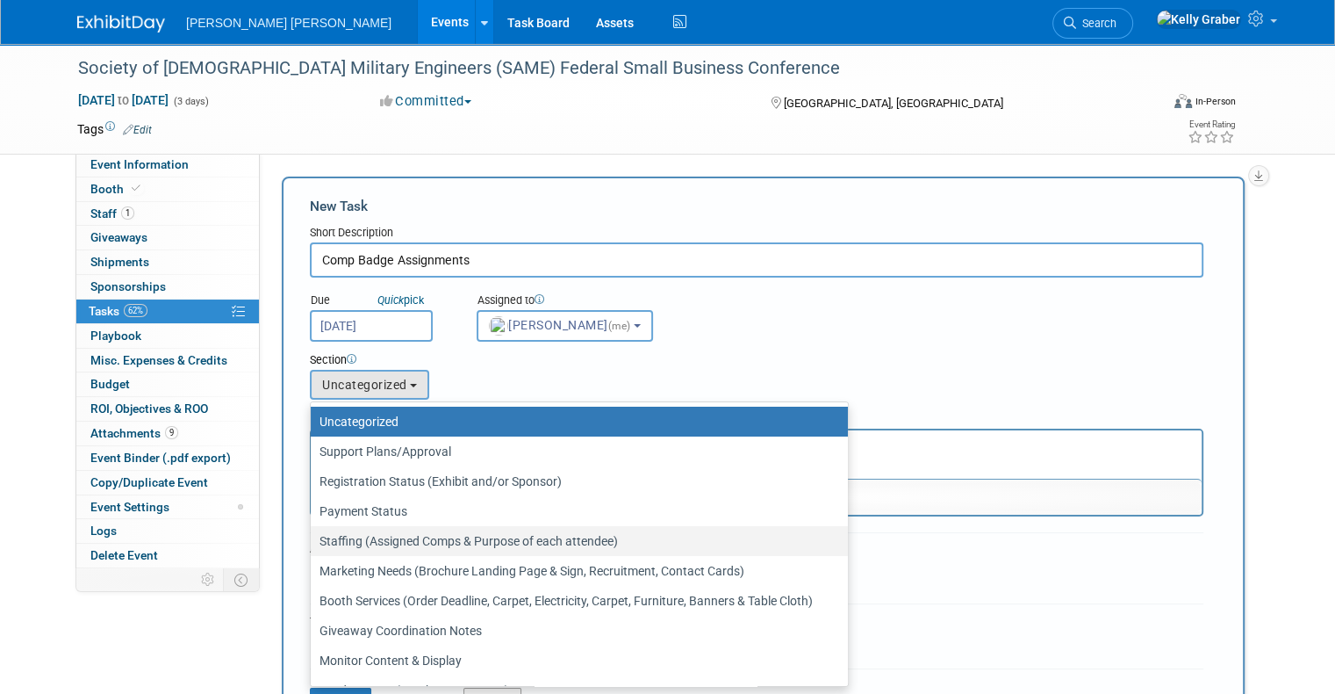
click at [387, 530] on label "Staffing (Assigned Comps & Purpose of each attendee)" at bounding box center [575, 540] width 511 height 23
click at [313, 535] on input "Staffing (Assigned Comps & Purpose of each attendee)" at bounding box center [307, 540] width 11 height 11
select select "11256408"
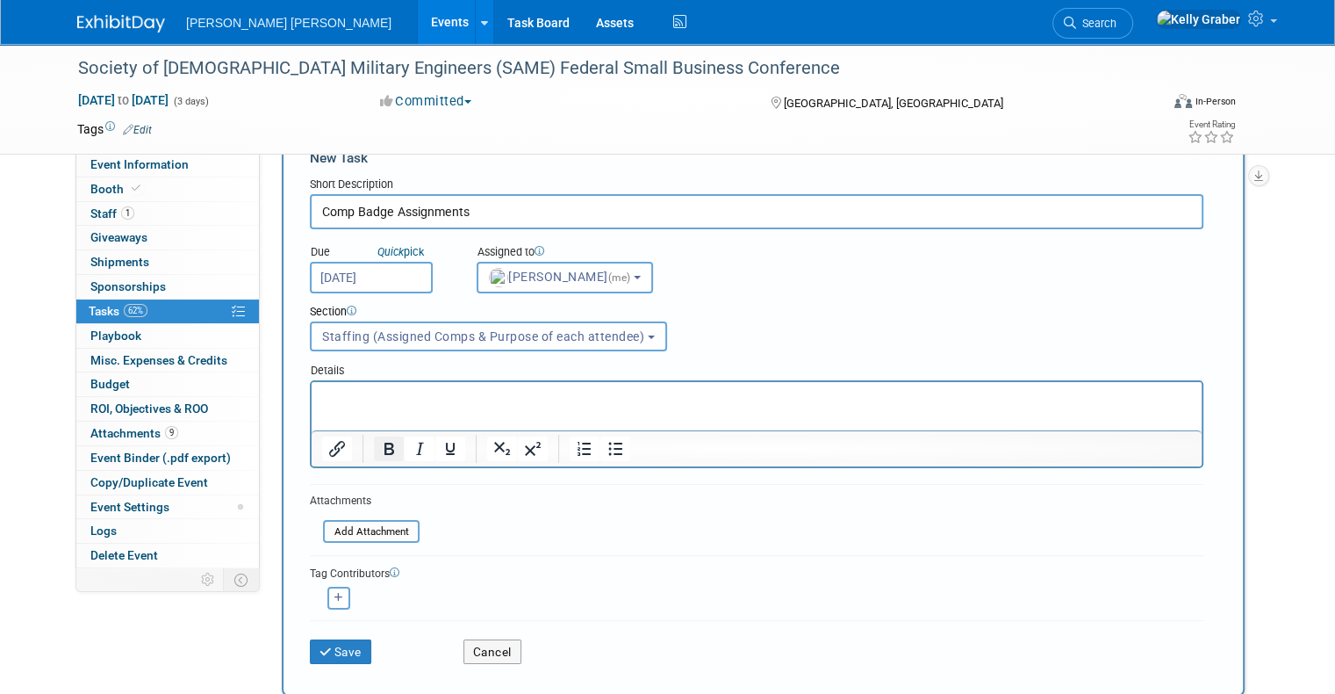
scroll to position [88, 0]
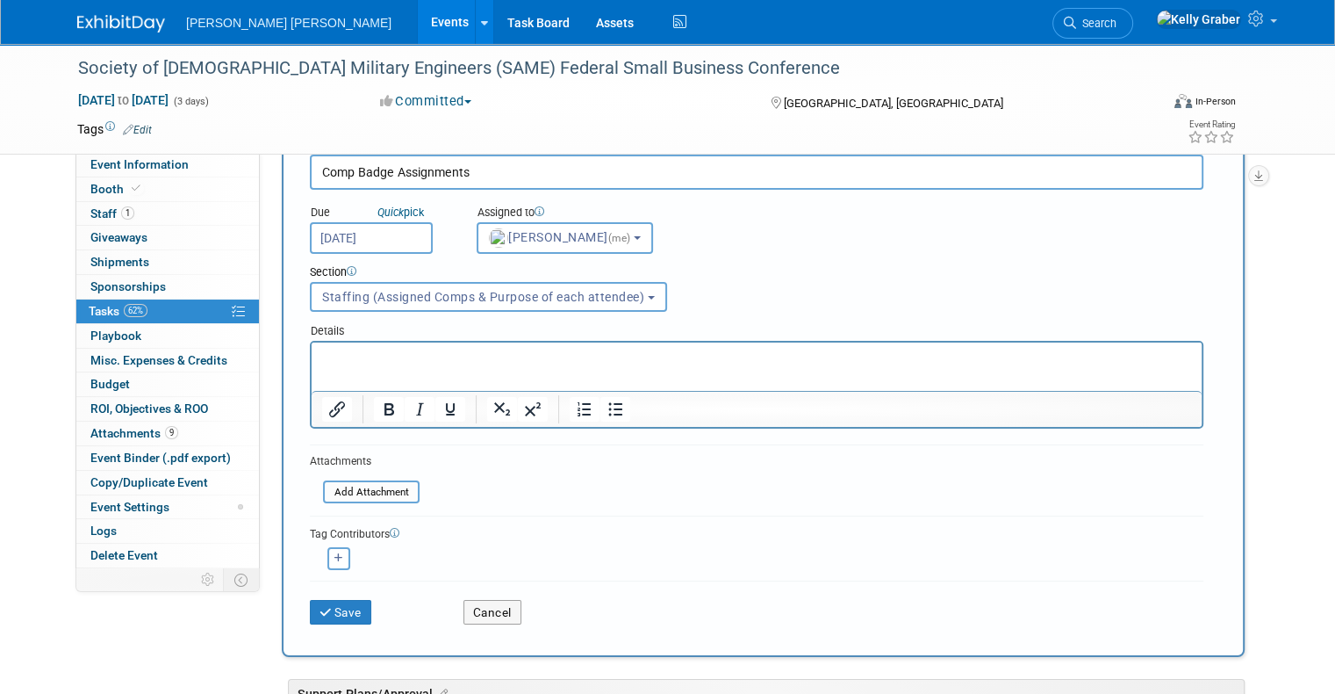
click at [375, 363] on p "Rich Text Area. Press ALT-0 for help." at bounding box center [757, 358] width 870 height 18
click at [336, 605] on button "Save" at bounding box center [340, 612] width 61 height 25
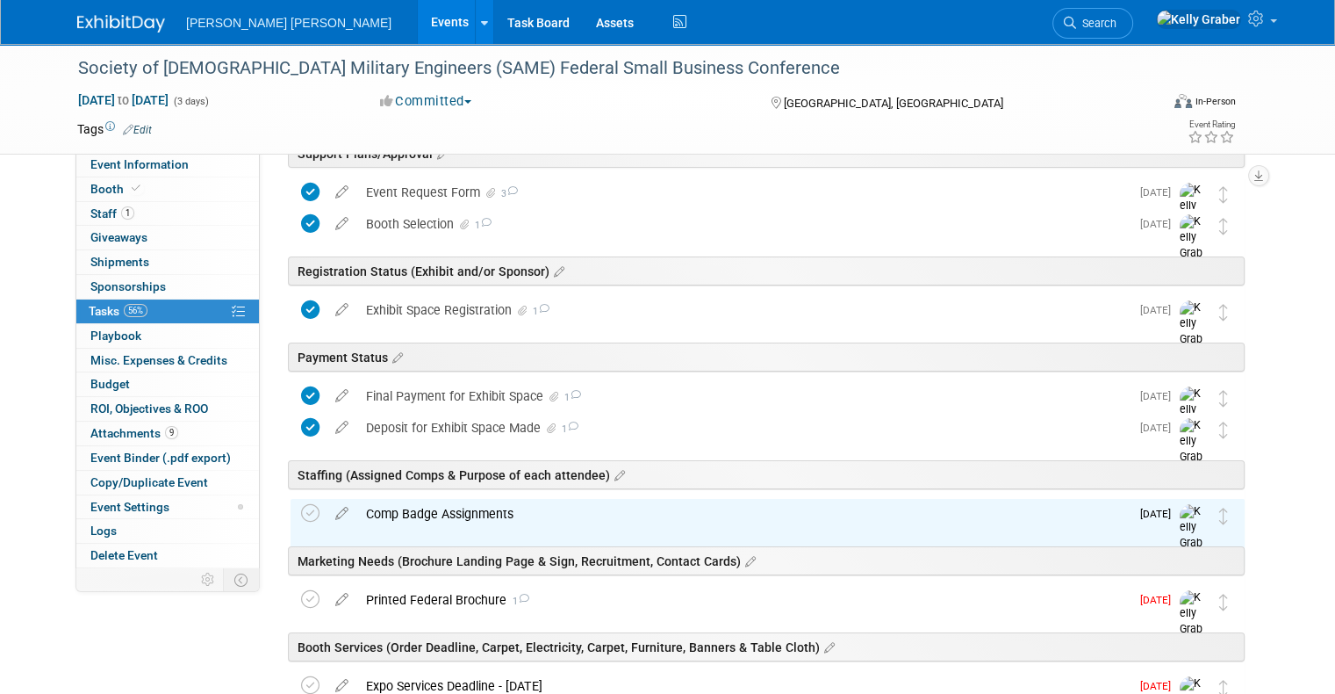
click at [406, 505] on div "Comp Badge Assignments" at bounding box center [743, 514] width 773 height 30
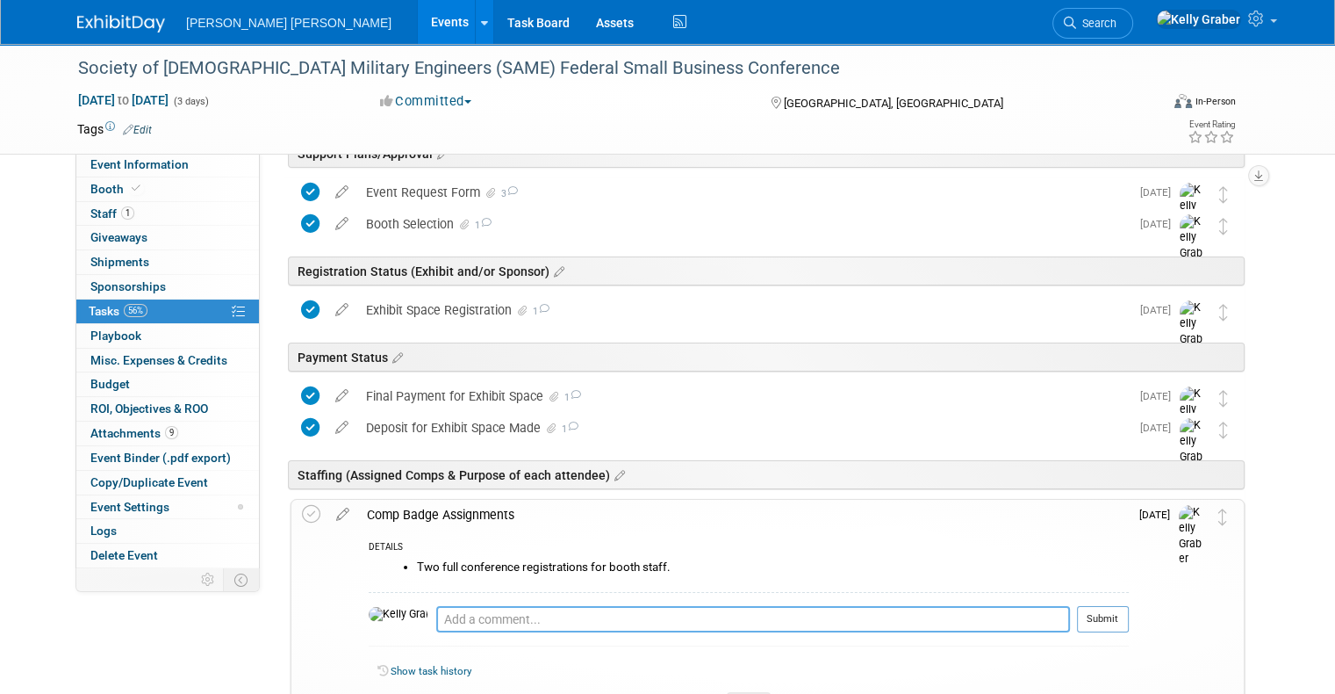
click at [443, 616] on textarea at bounding box center [753, 619] width 634 height 26
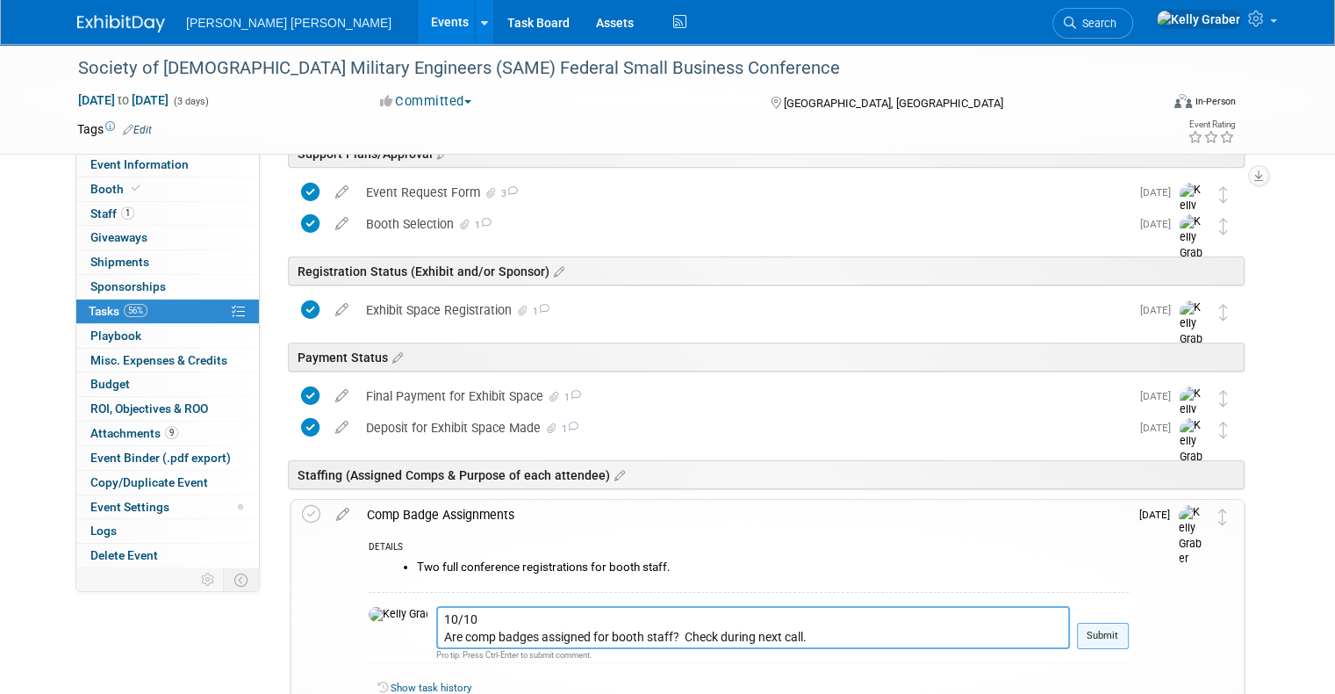
type textarea "10/10 Are comp badges assigned for booth staff? Check during next call."
click at [1105, 631] on button "Submit" at bounding box center [1103, 635] width 52 height 26
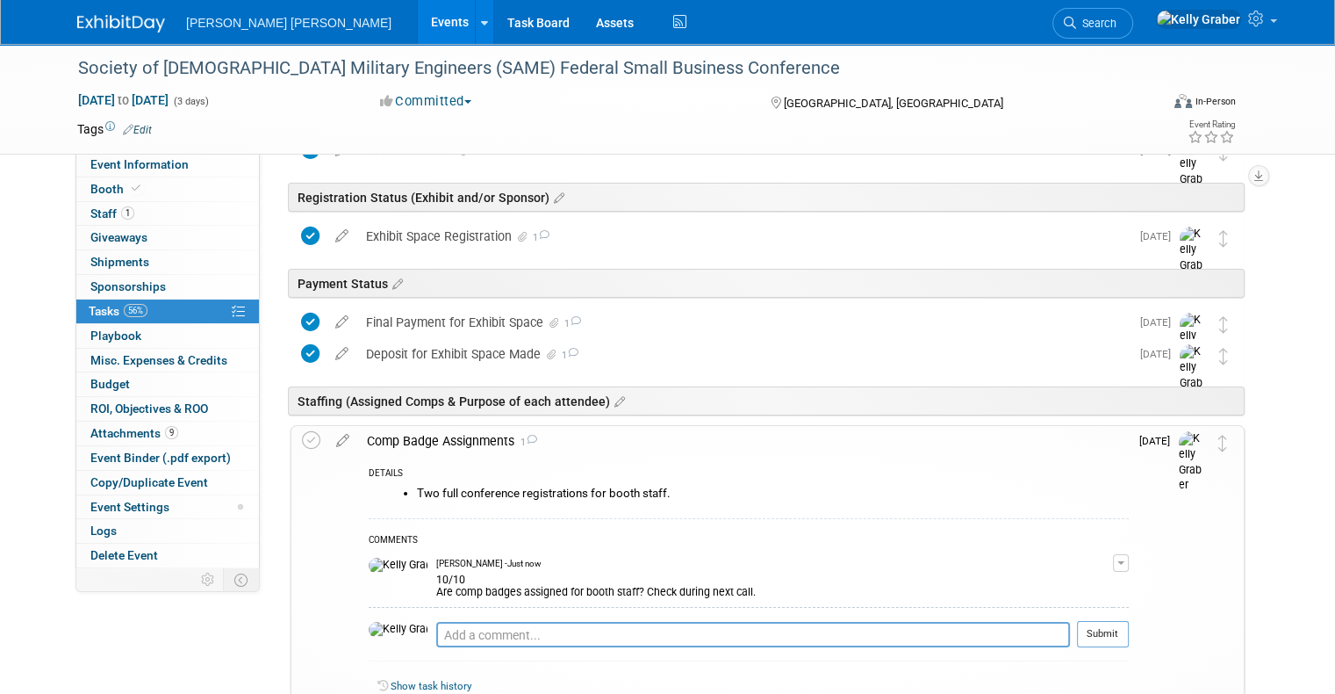
scroll to position [263, 0]
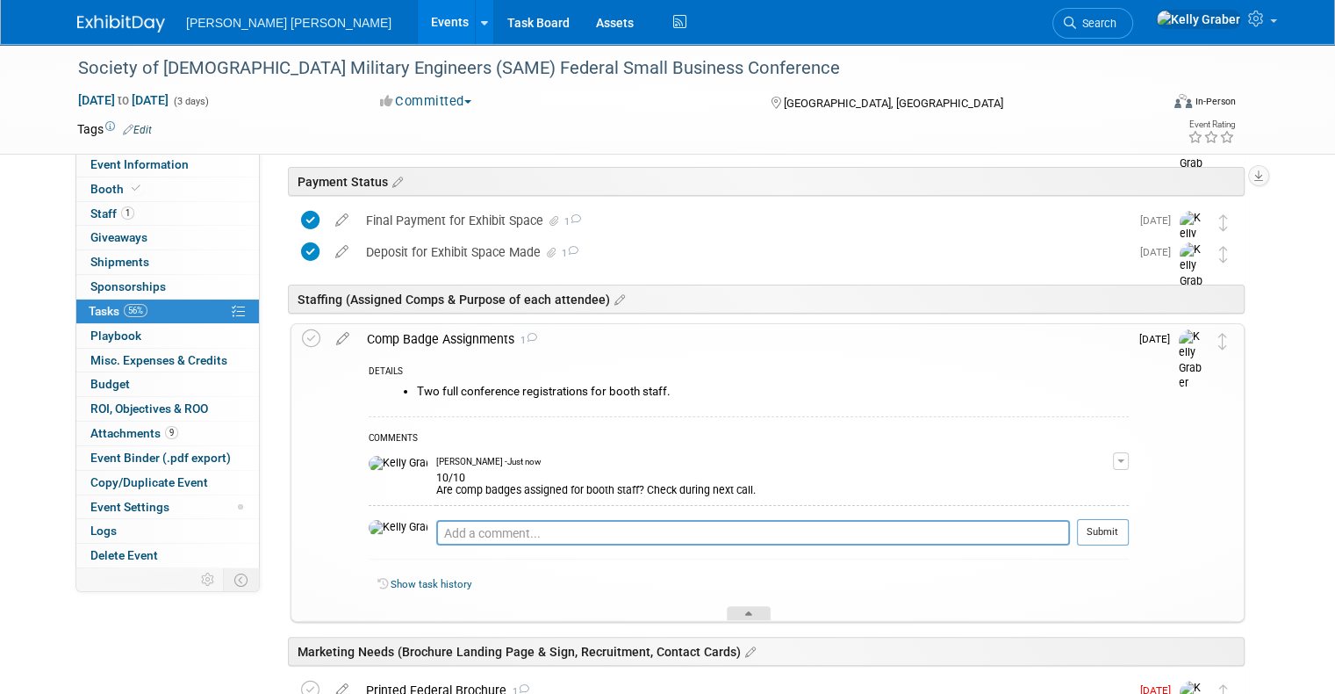
click at [744, 607] on div at bounding box center [749, 613] width 44 height 15
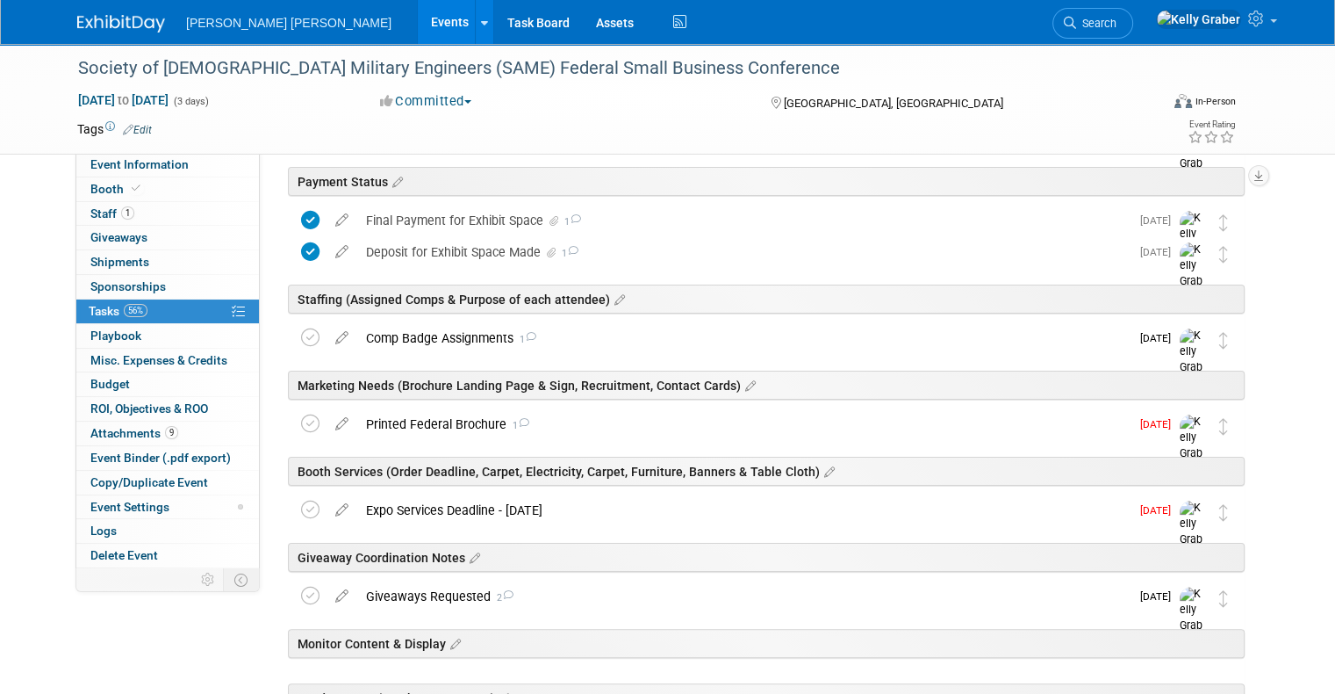
scroll to position [0, 0]
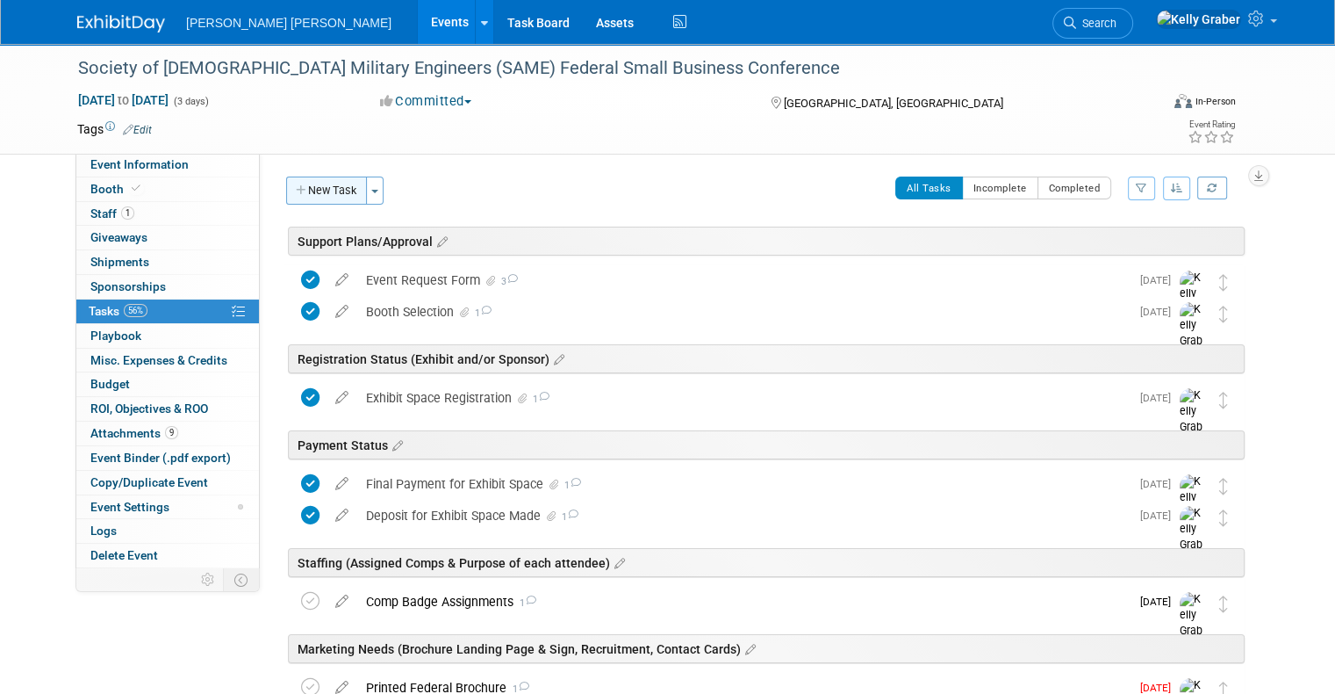
click at [325, 191] on button "New Task" at bounding box center [326, 190] width 81 height 28
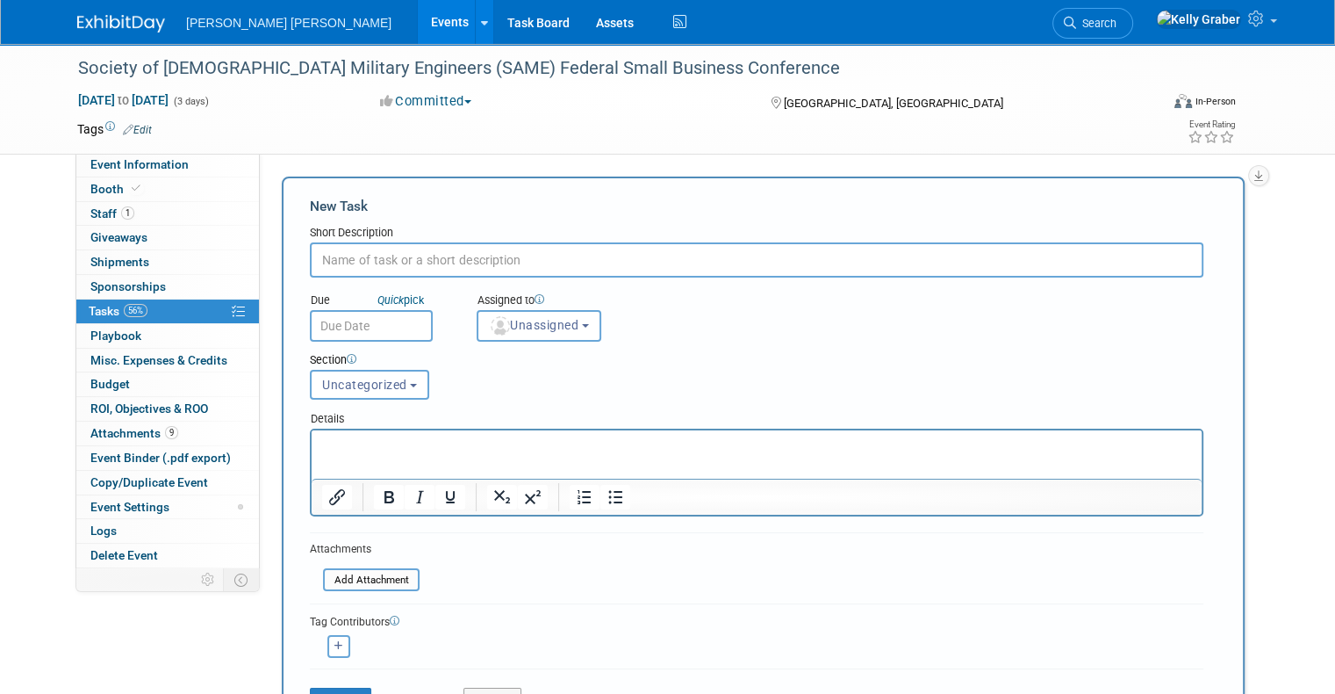
click at [340, 248] on input "text" at bounding box center [757, 259] width 894 height 35
type input "Planned Attendees"
click at [344, 332] on input "text" at bounding box center [371, 326] width 123 height 32
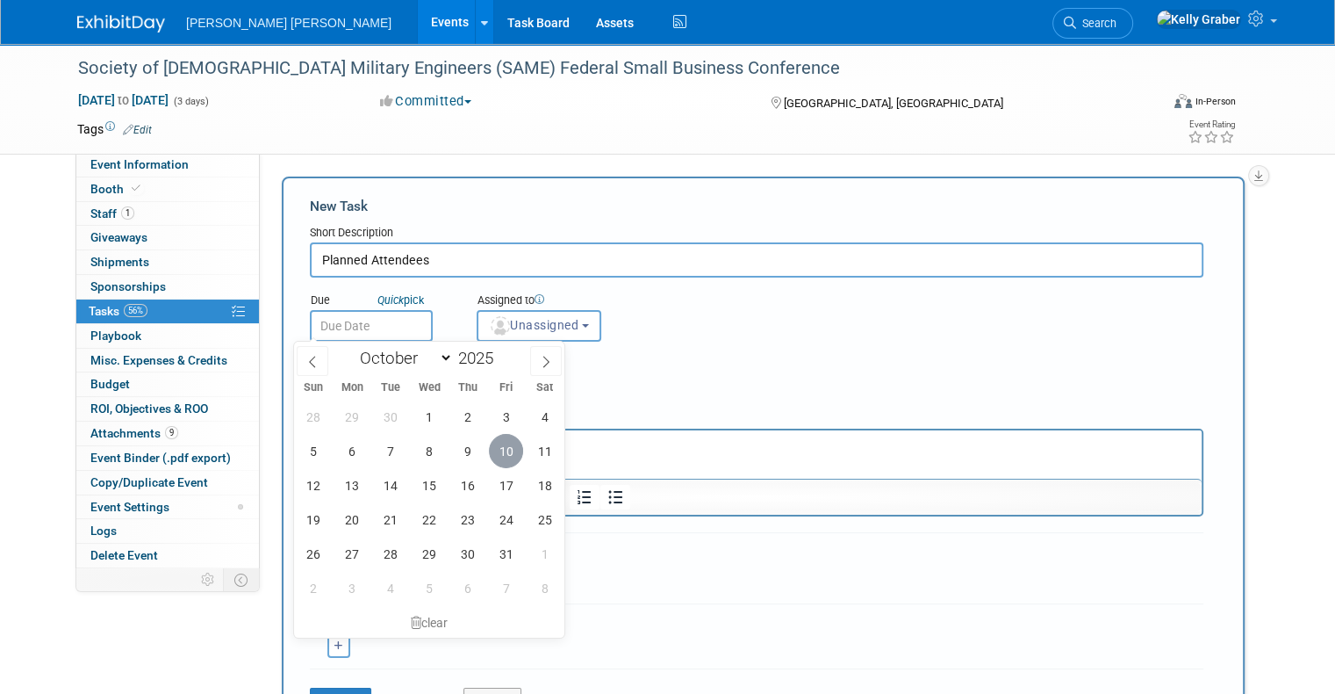
click at [502, 448] on span "10" at bounding box center [506, 451] width 34 height 34
type input "Oct 10, 2025"
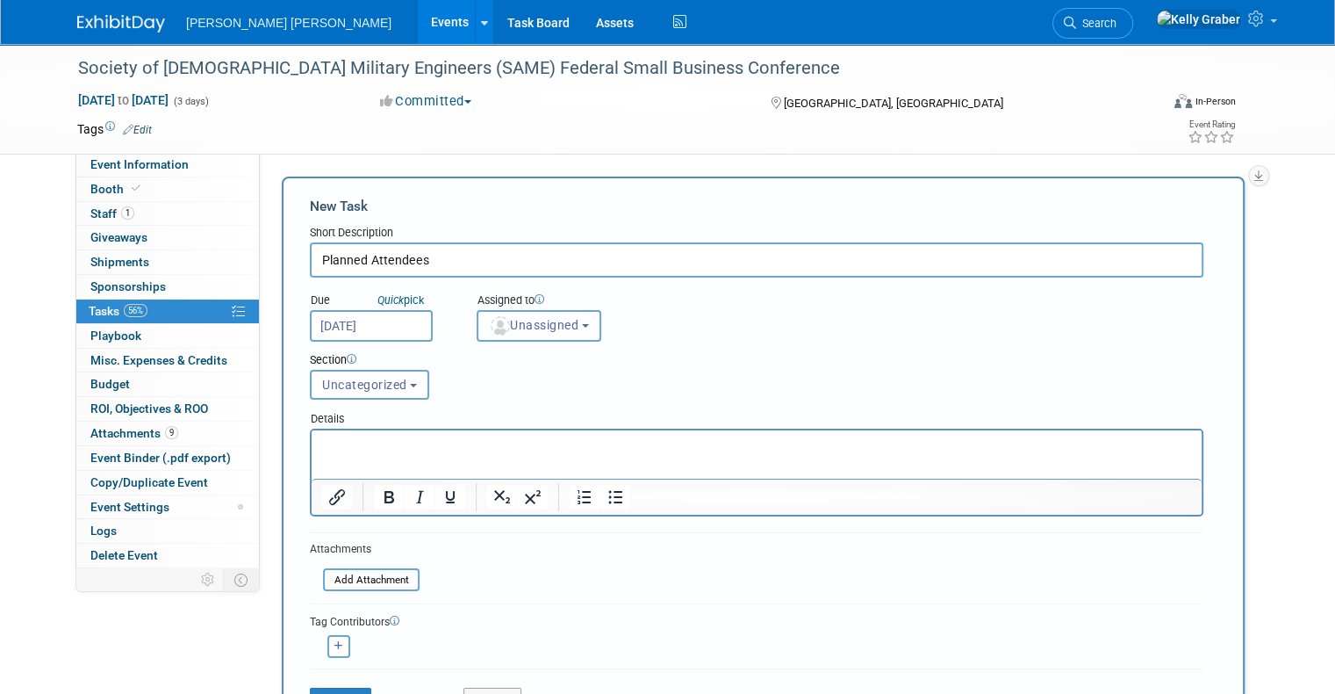
click at [511, 325] on span "Unassigned" at bounding box center [534, 325] width 90 height 14
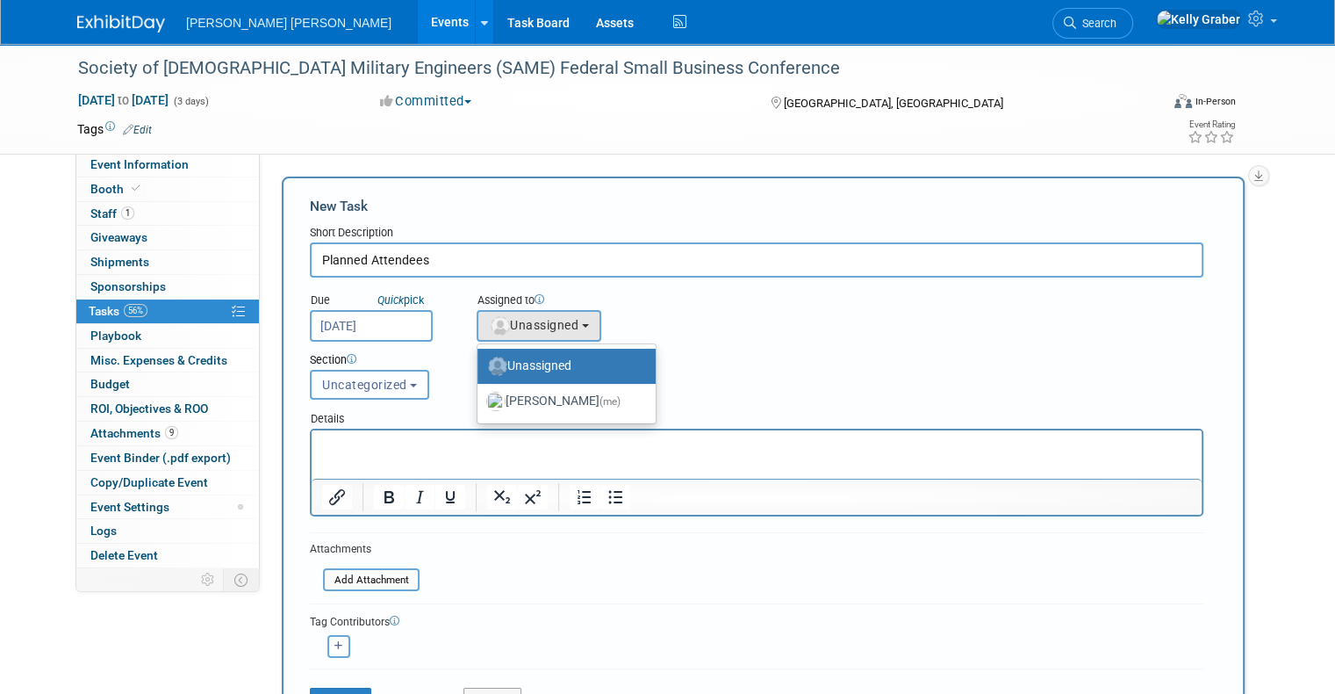
click at [344, 392] on button "Uncategorized" at bounding box center [369, 385] width 119 height 30
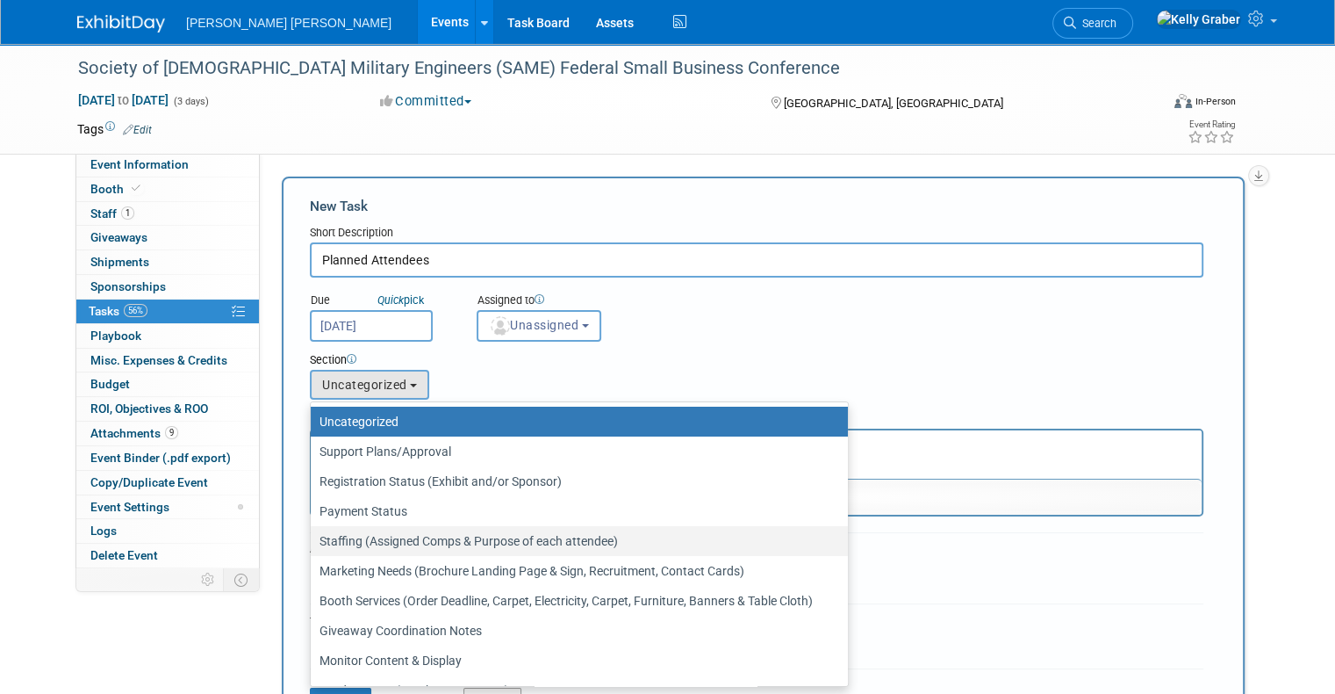
click at [410, 535] on label "Staffing (Assigned Comps & Purpose of each attendee)" at bounding box center [575, 540] width 511 height 23
click at [313, 535] on input "Staffing (Assigned Comps & Purpose of each attendee)" at bounding box center [307, 540] width 11 height 11
select select "11256408"
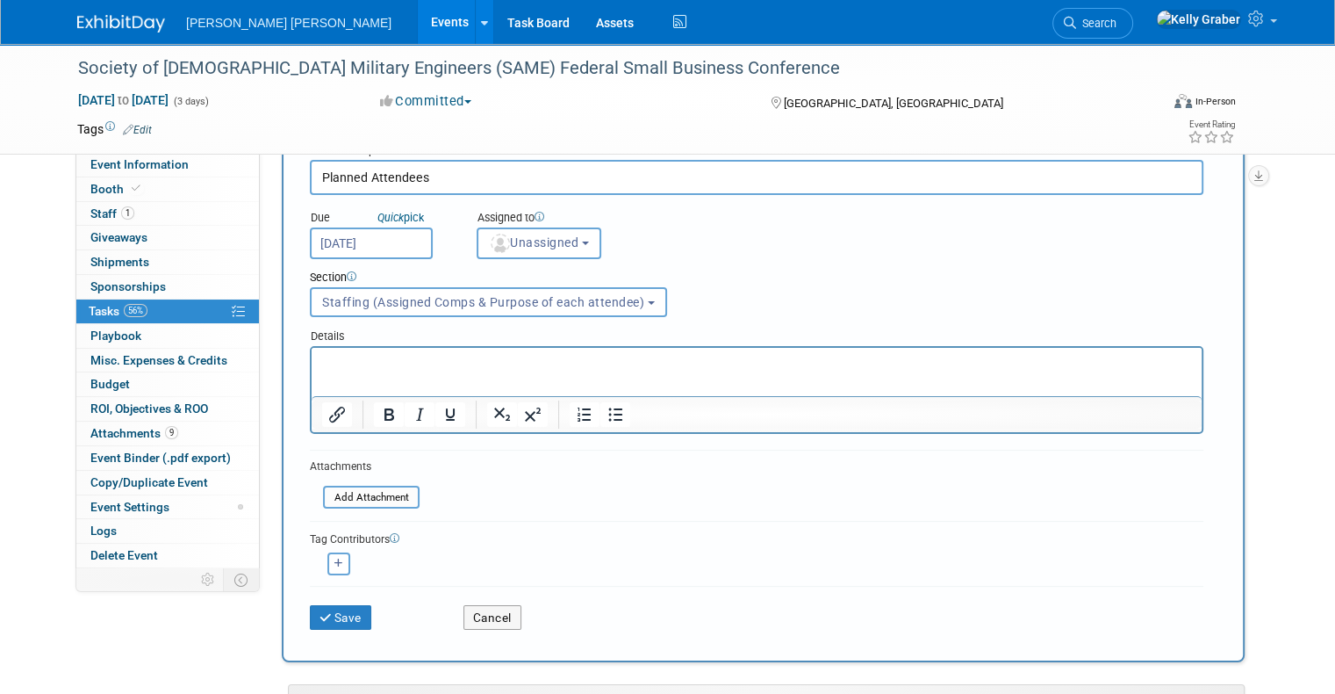
scroll to position [176, 0]
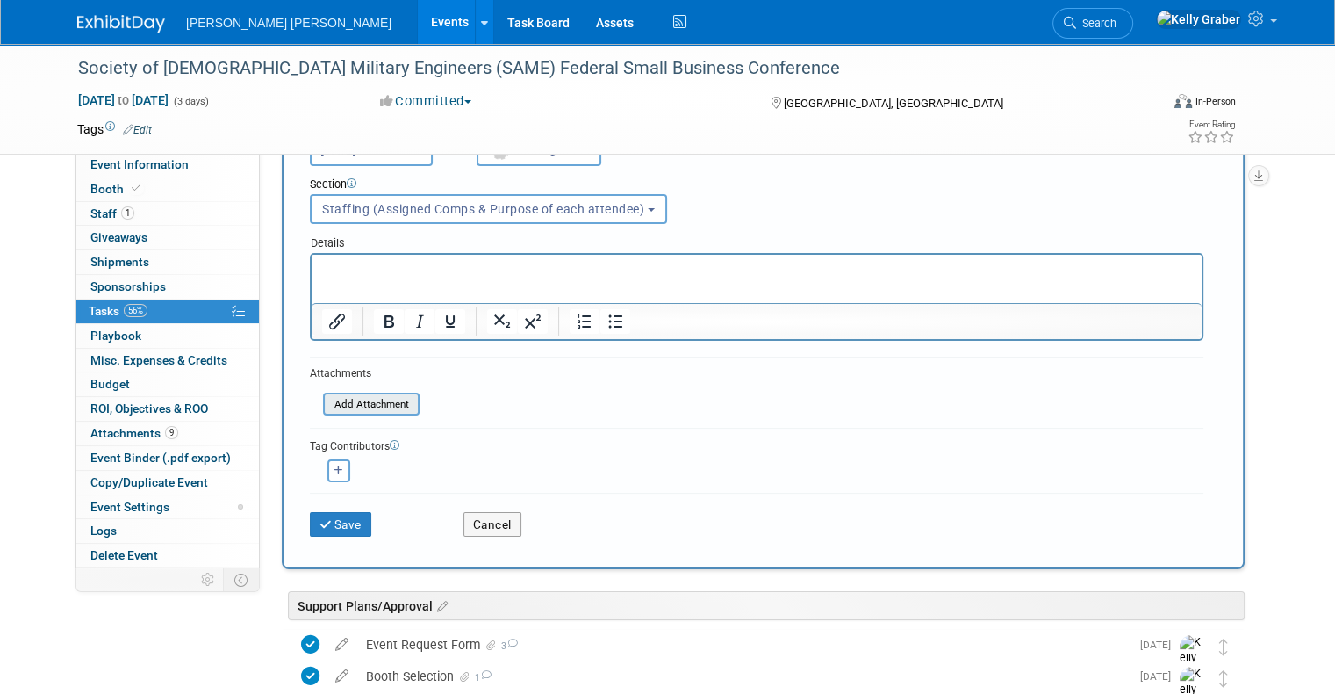
click at [353, 406] on input "file" at bounding box center [313, 404] width 209 height 20
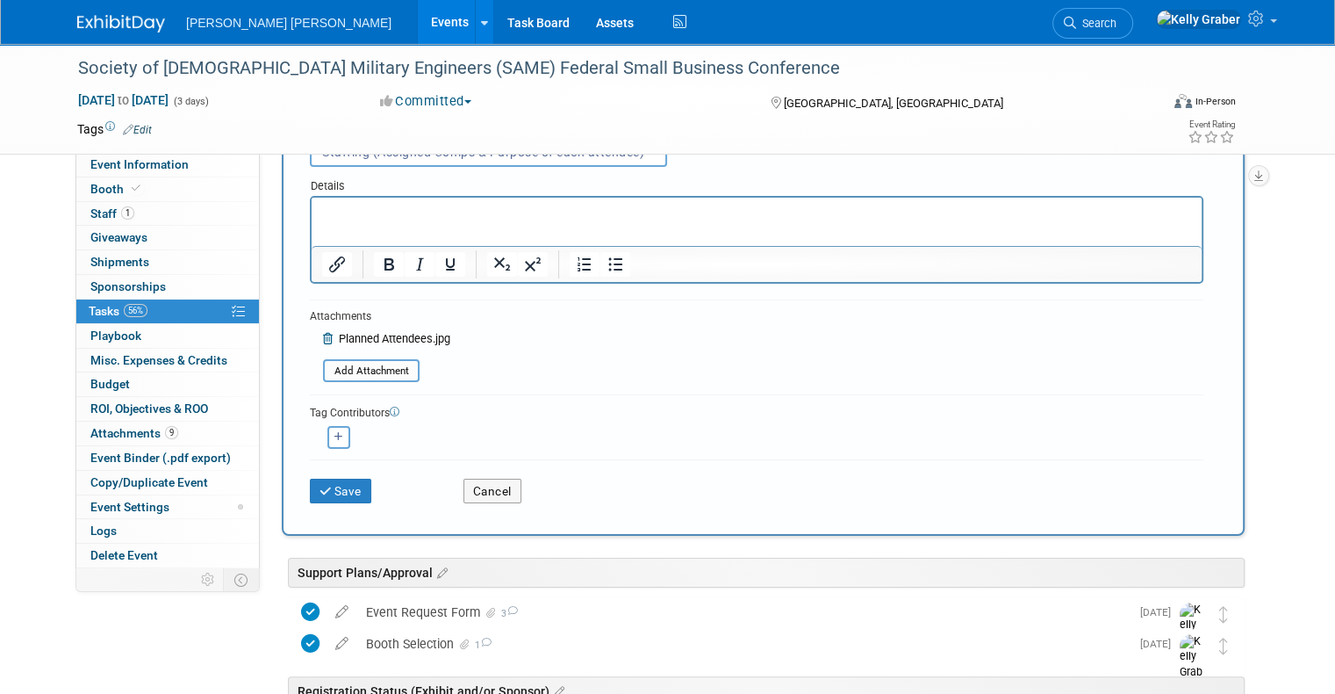
scroll to position [263, 0]
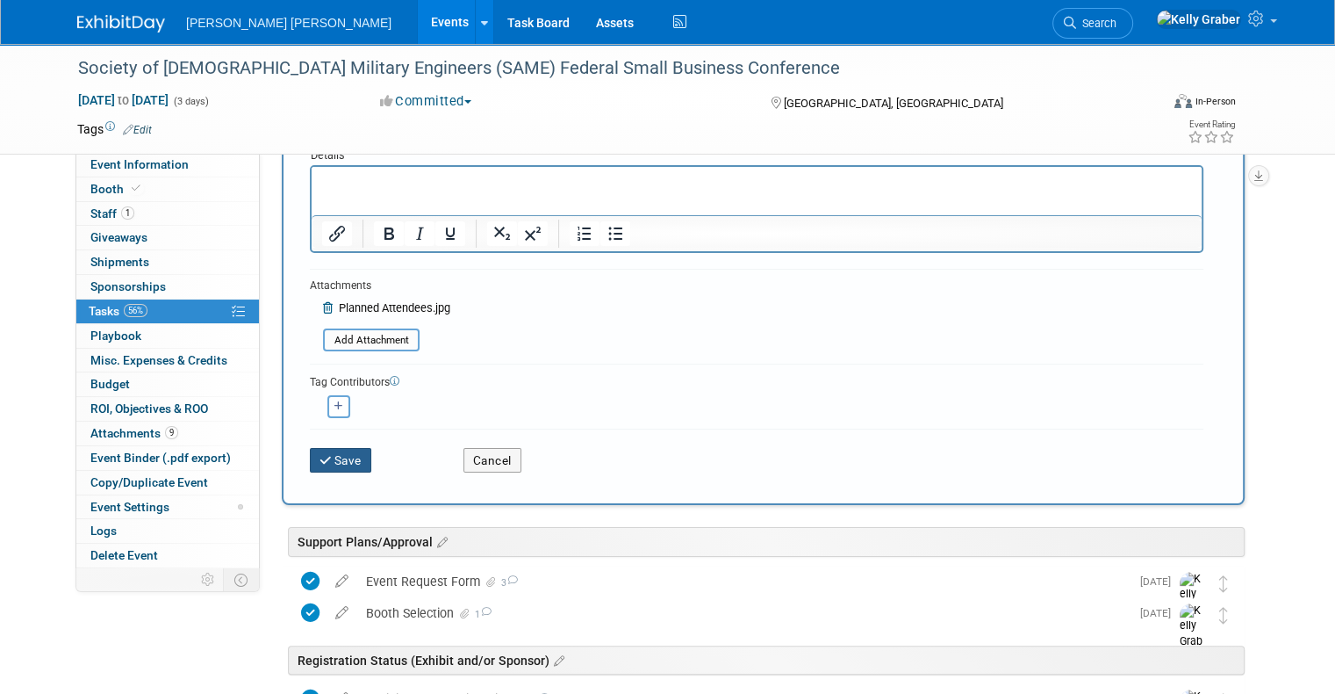
click at [337, 454] on button "Save" at bounding box center [340, 460] width 61 height 25
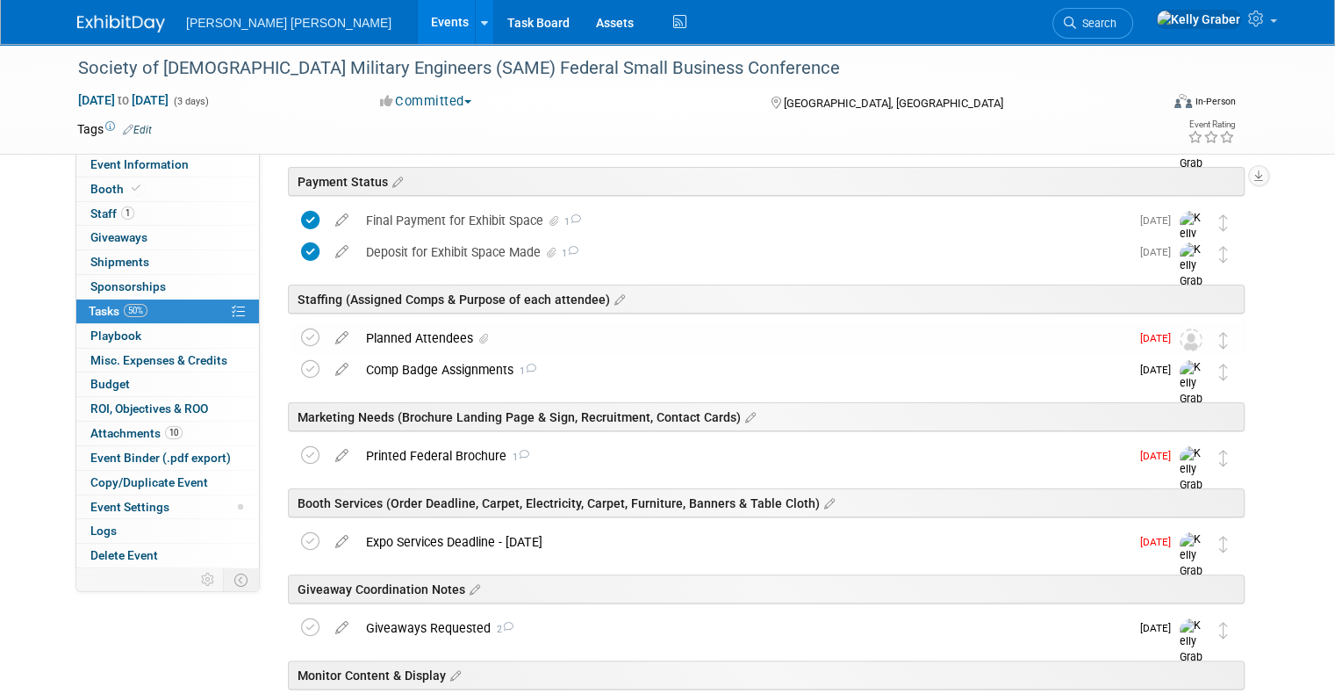
click at [410, 342] on div "Planned Attendees" at bounding box center [743, 338] width 773 height 30
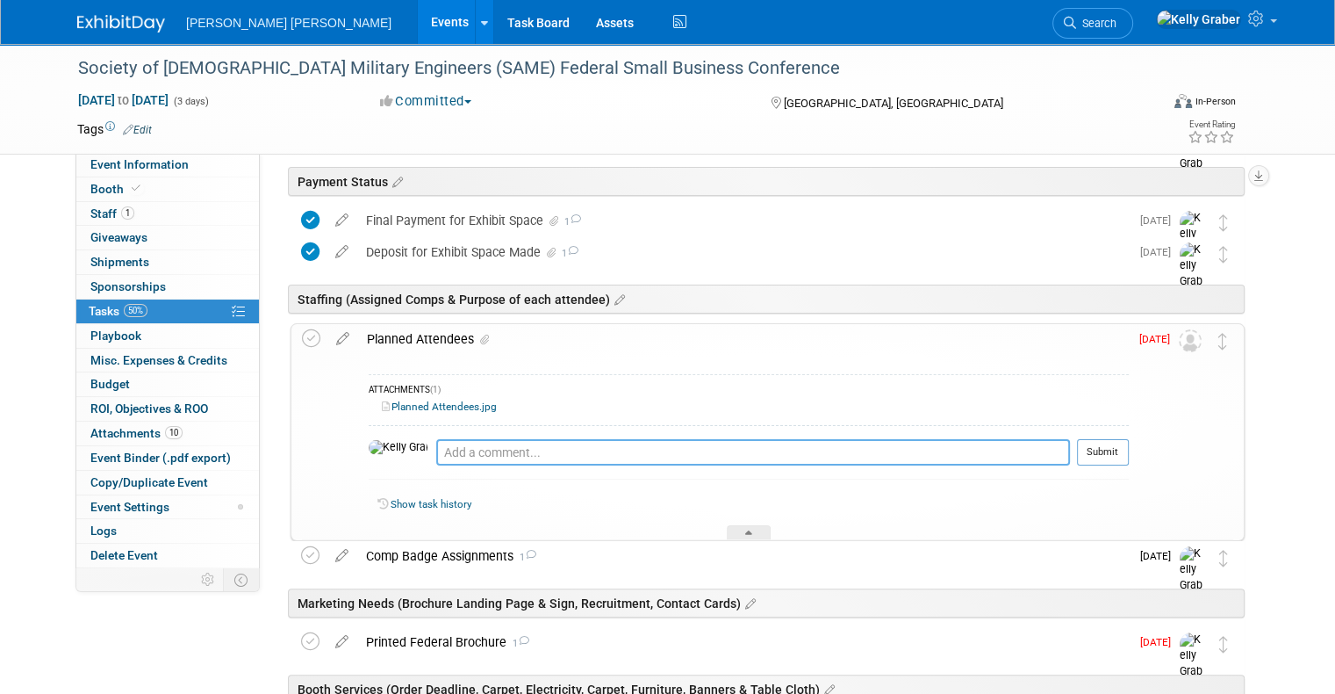
click at [436, 444] on textarea at bounding box center [753, 452] width 634 height 26
type textarea "F"
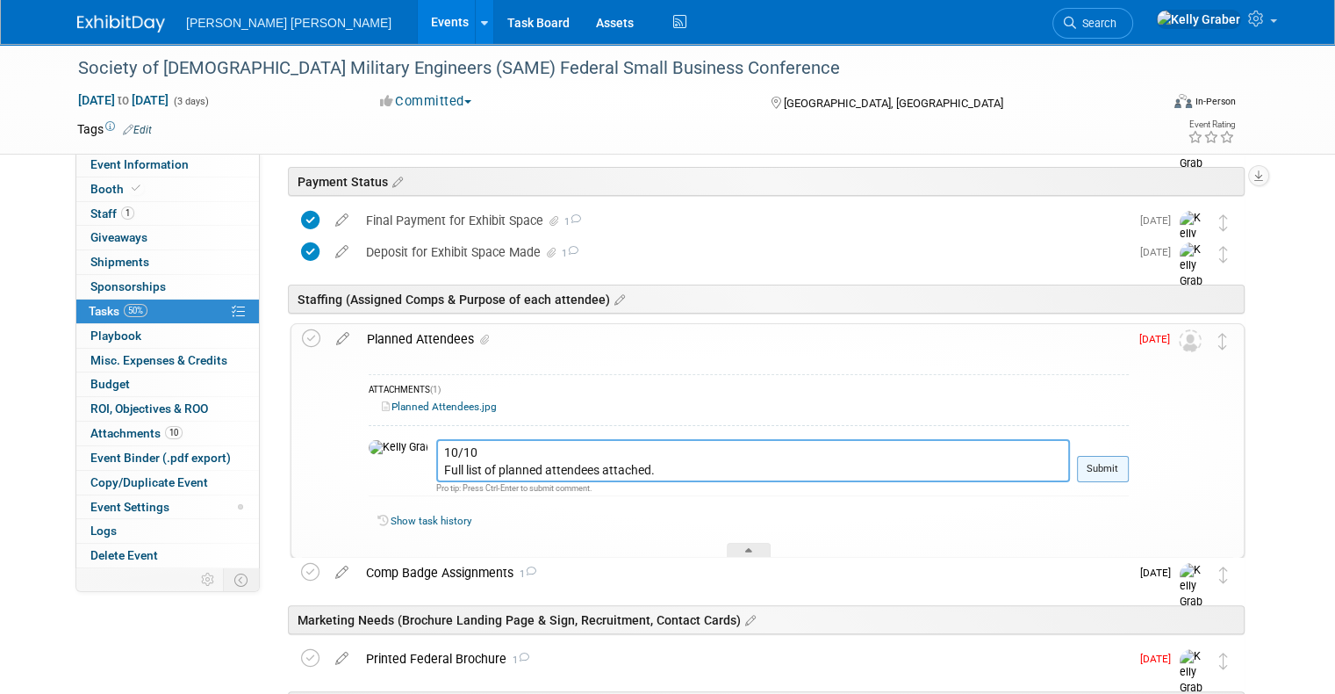
type textarea "10/10 Full list of planned attendees attached."
click at [1100, 470] on button "Submit" at bounding box center [1103, 469] width 52 height 26
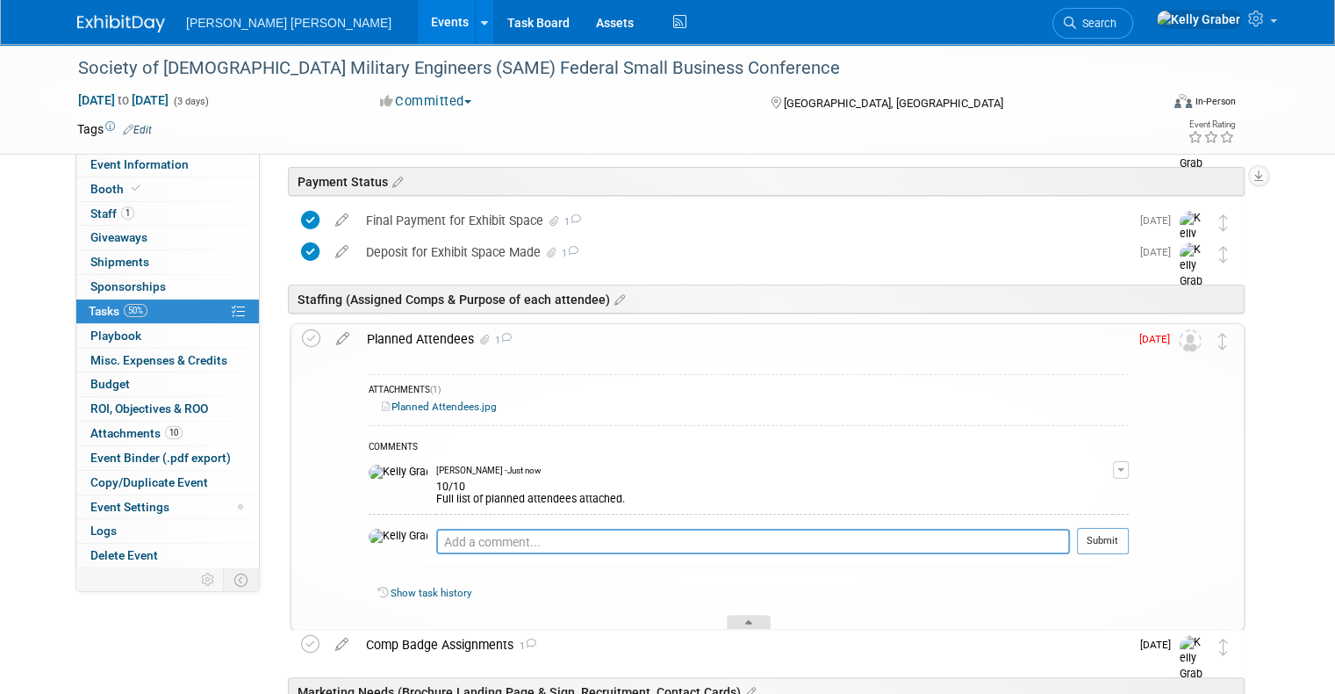
click at [737, 616] on div at bounding box center [749, 621] width 44 height 15
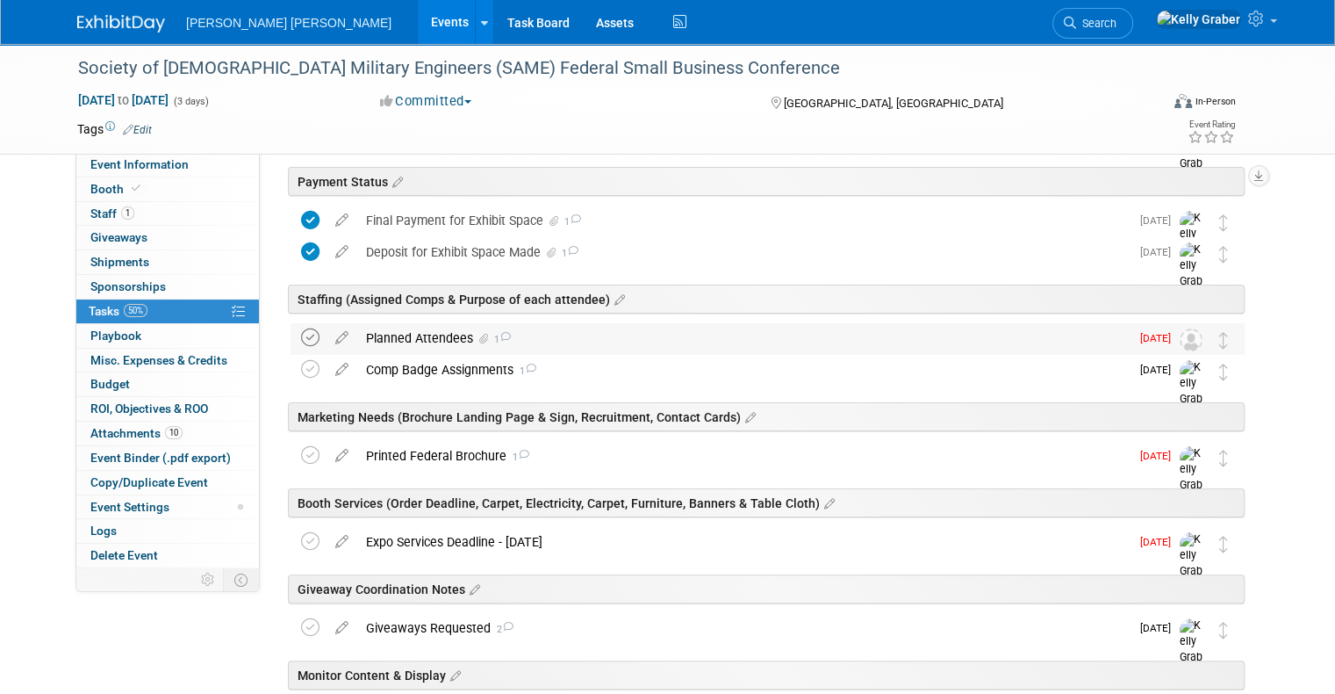
click at [301, 335] on icon at bounding box center [310, 337] width 18 height 18
click at [1117, 26] on span "Search" at bounding box center [1096, 23] width 40 height 13
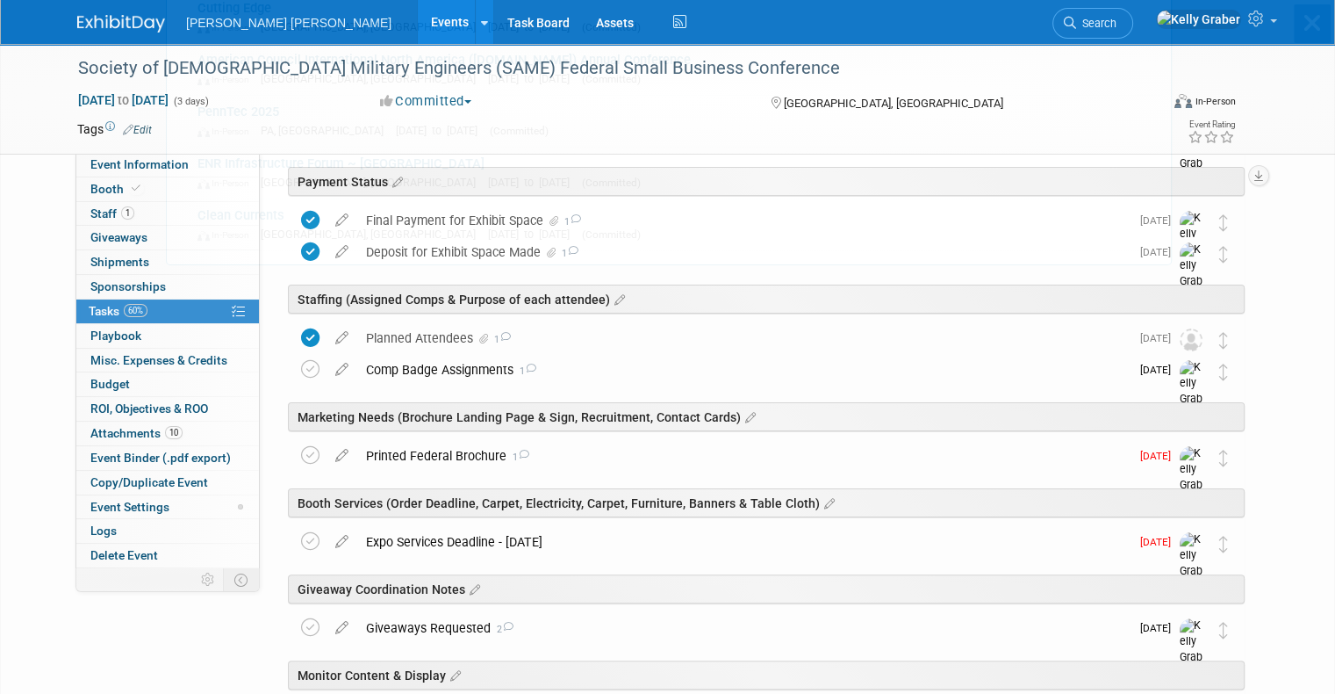
scroll to position [0, 0]
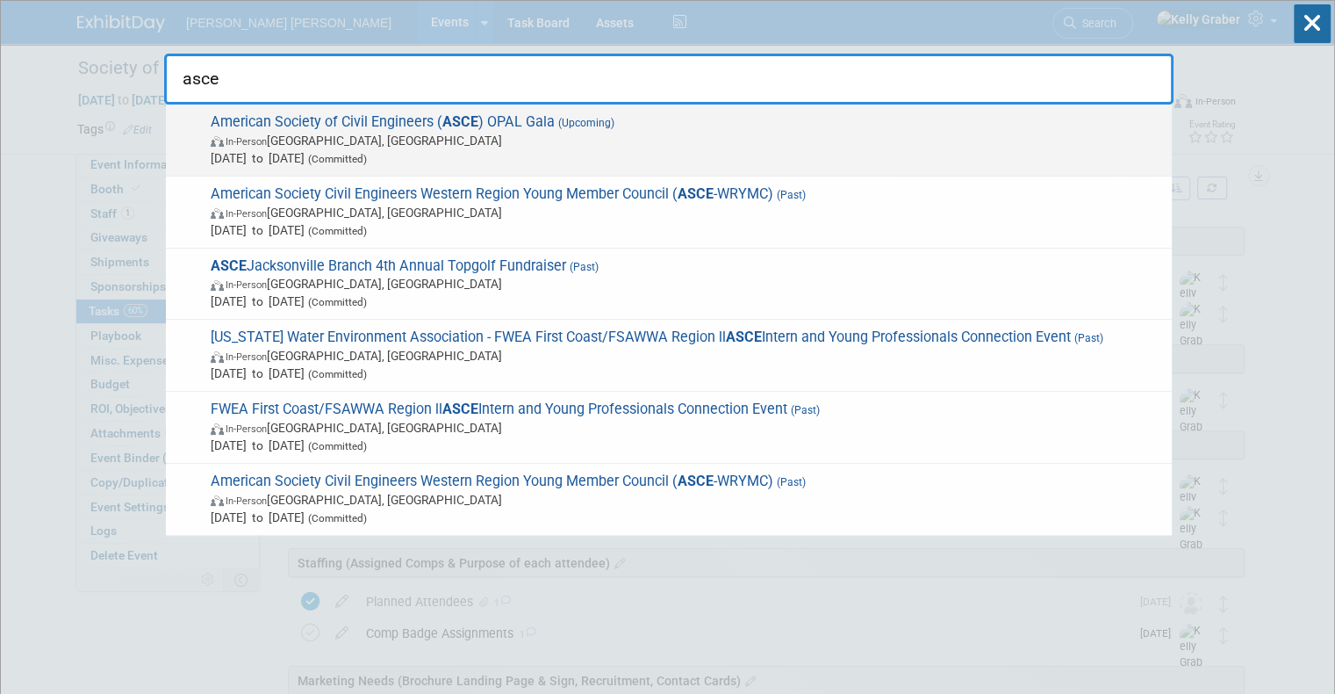
type input "asce"
click at [434, 124] on span "American Society of Civil Engineers ( ASCE ) OPAL Gala (Upcoming) In-Person Sea…" at bounding box center [684, 140] width 958 height 54
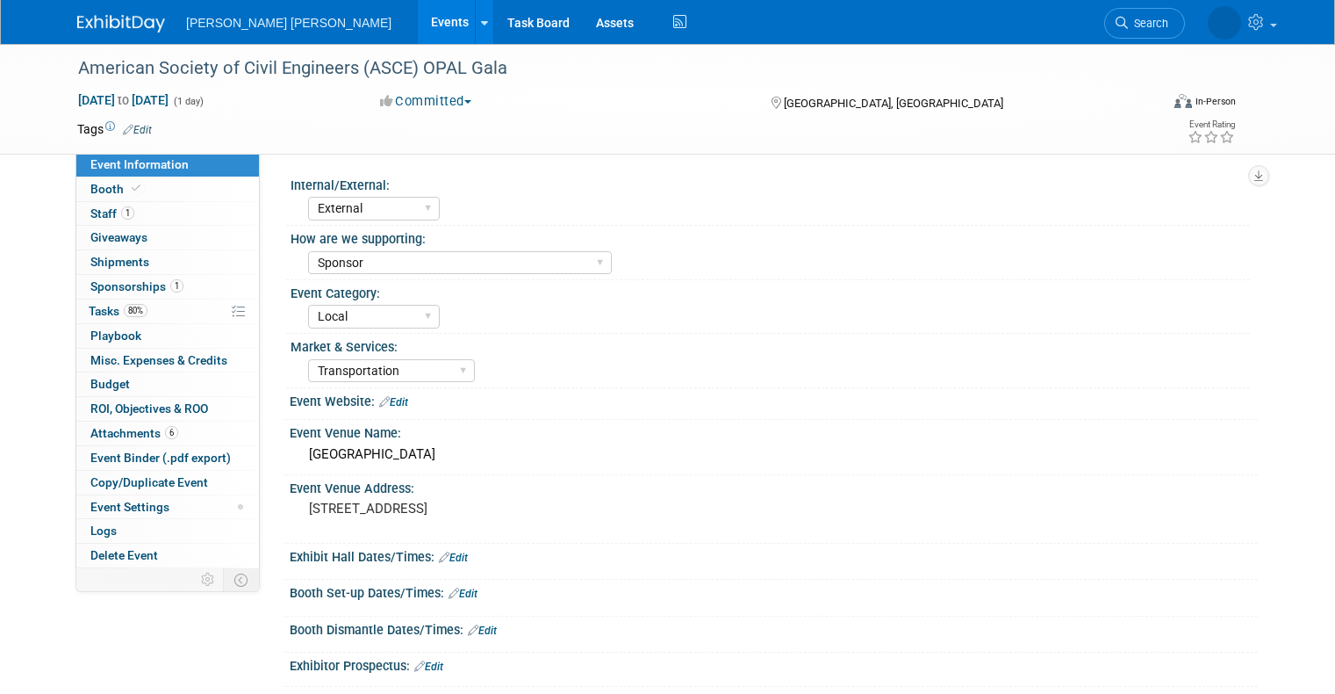
select select "External"
select select "Sponsor"
select select "Local"
select select "Transportation"
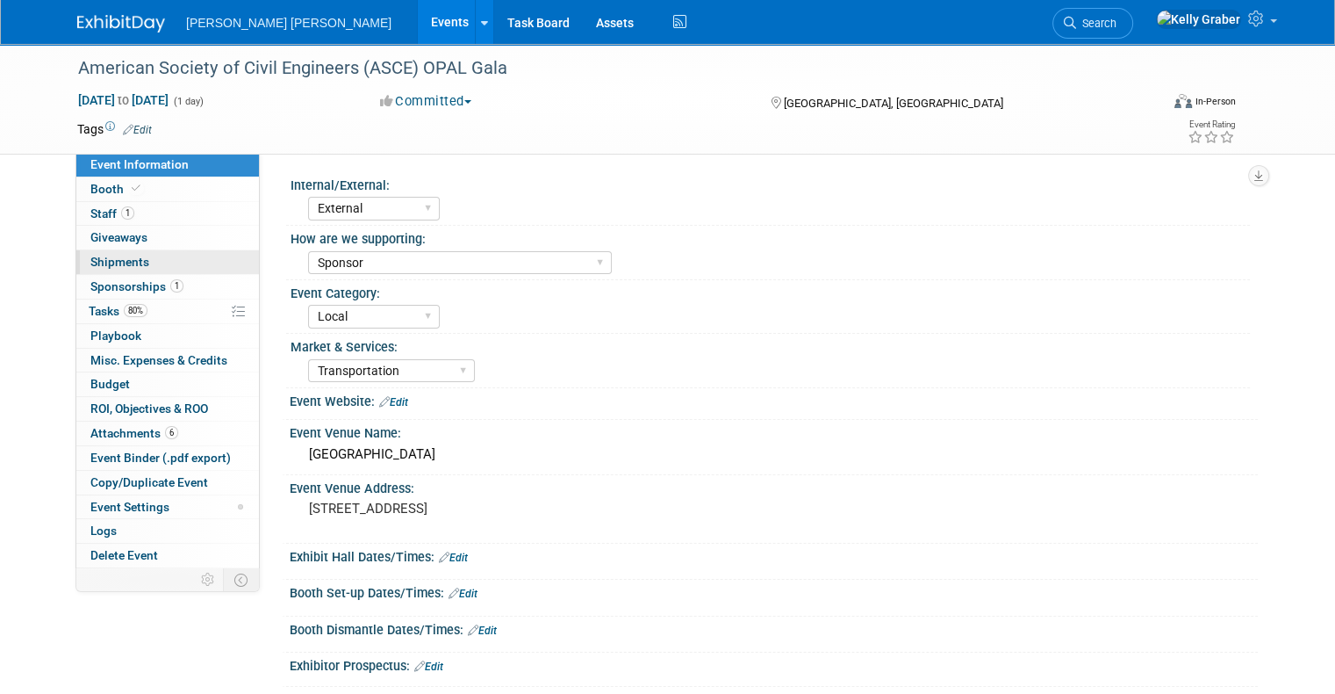
click at [103, 264] on span "Shipments 0" at bounding box center [119, 262] width 59 height 14
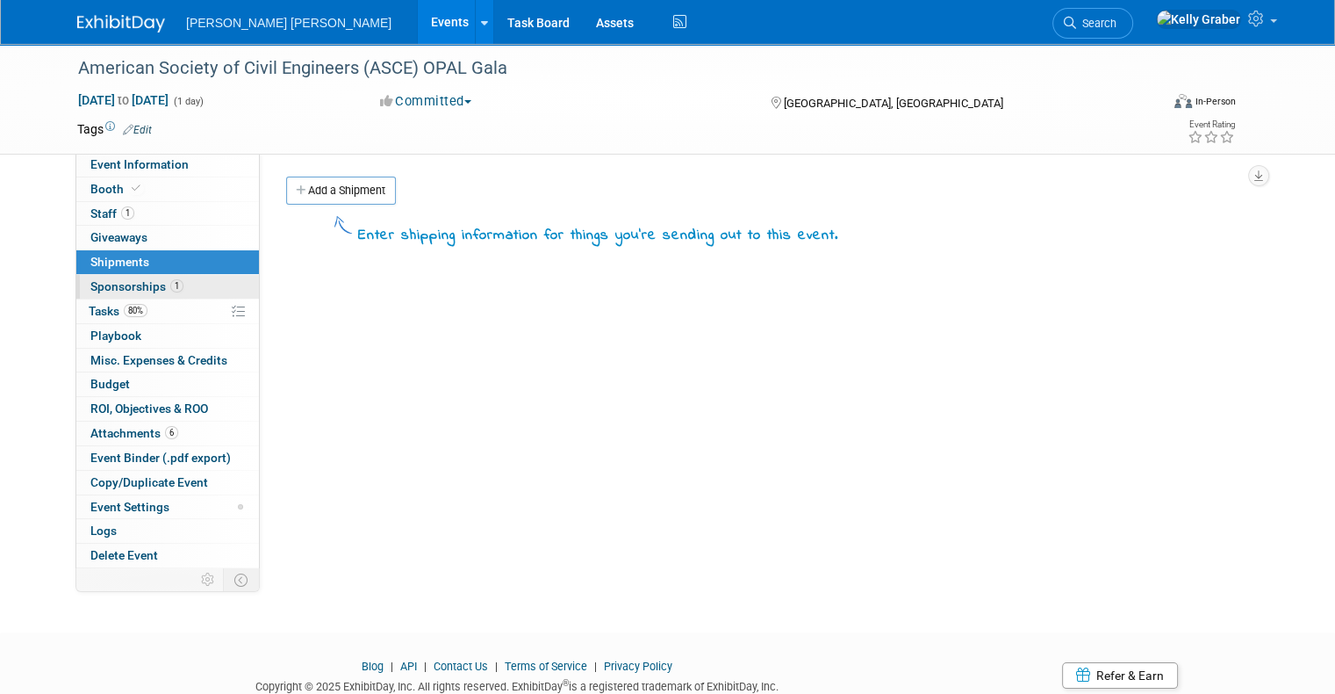
click at [100, 284] on span "Sponsorships 1" at bounding box center [136, 286] width 93 height 14
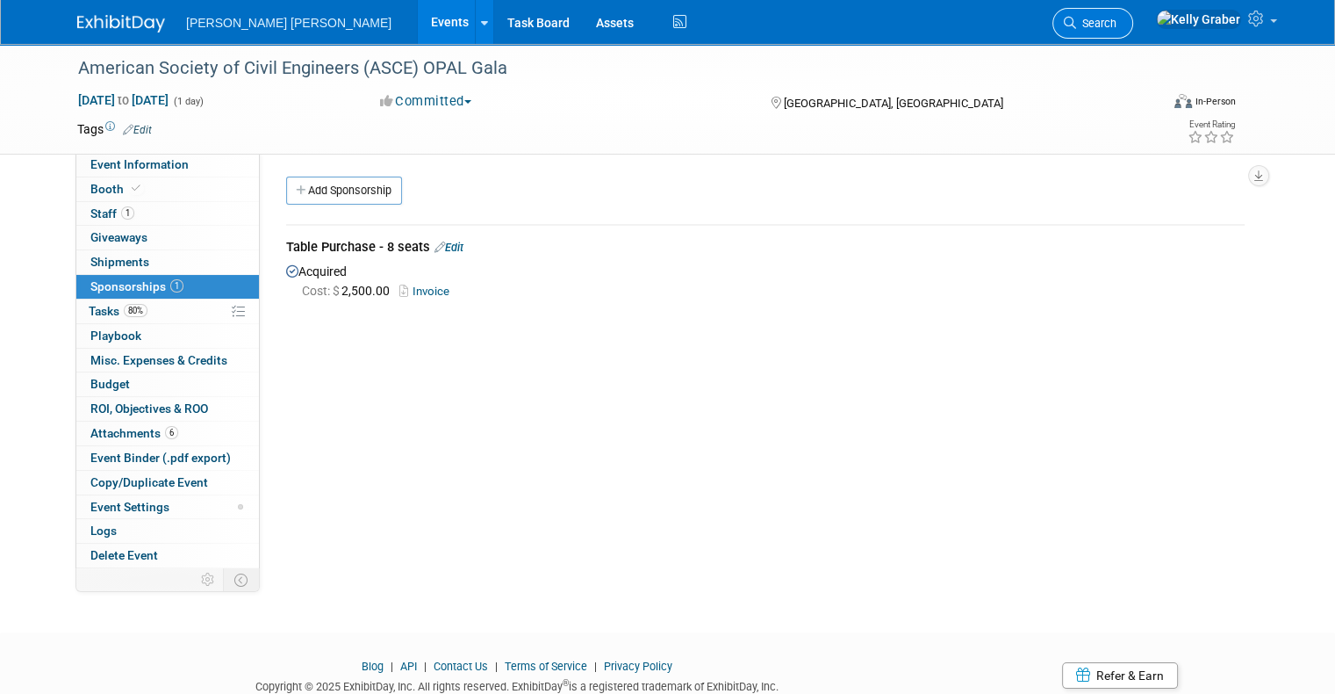
click at [1117, 26] on span "Search" at bounding box center [1096, 23] width 40 height 13
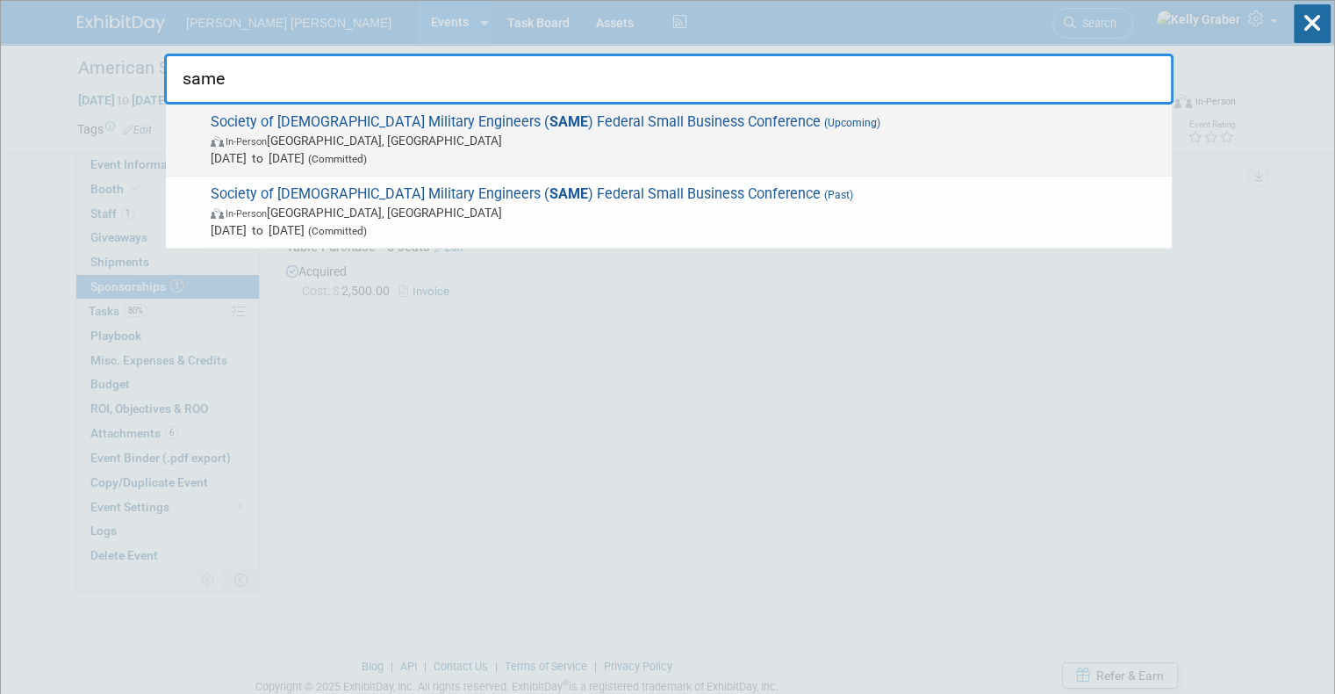
type input "same"
click at [367, 153] on span "(Committed)" at bounding box center [336, 159] width 62 height 12
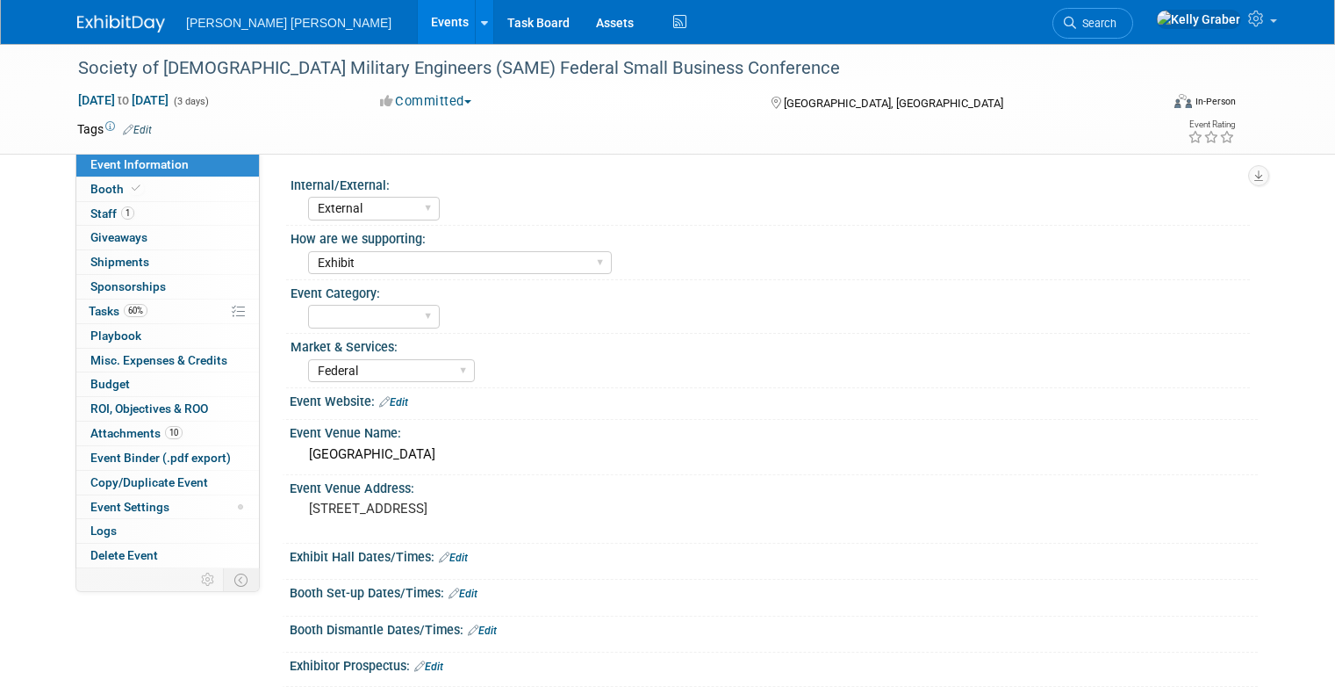
select select "External"
select select "Exhibit"
select select "Federal"
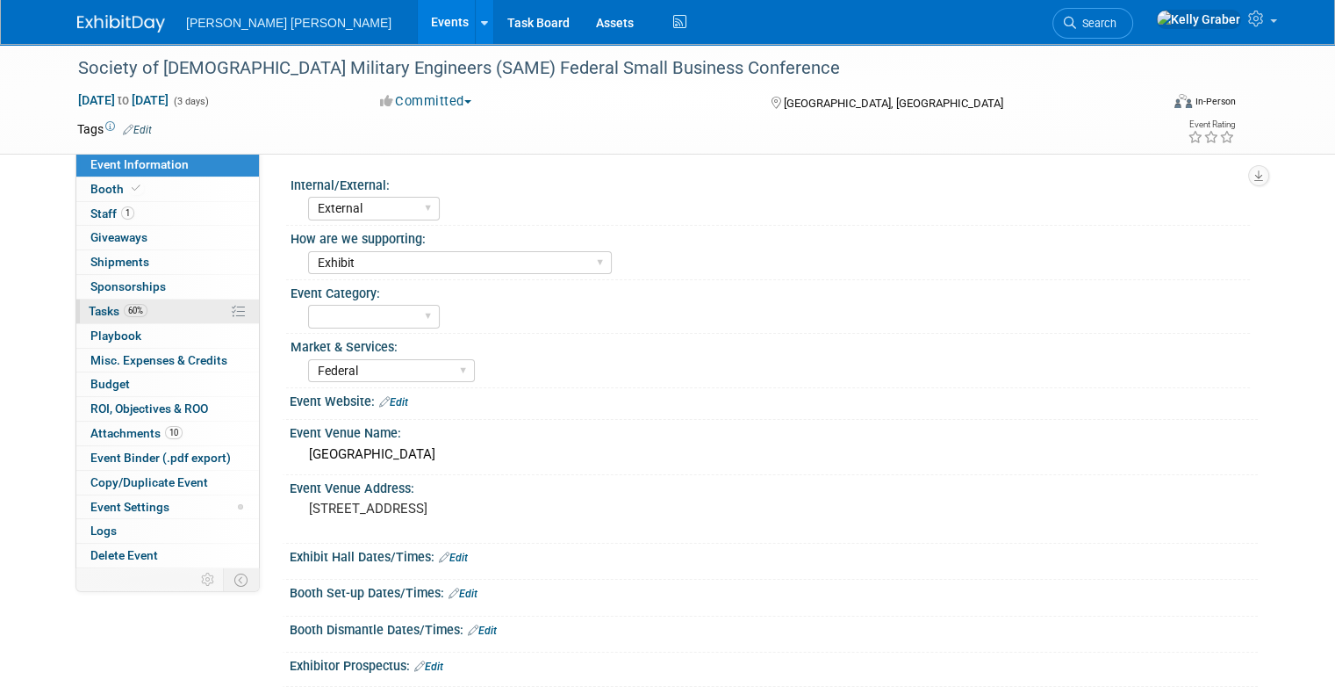
click at [89, 312] on span "Tasks 60%" at bounding box center [118, 311] width 59 height 14
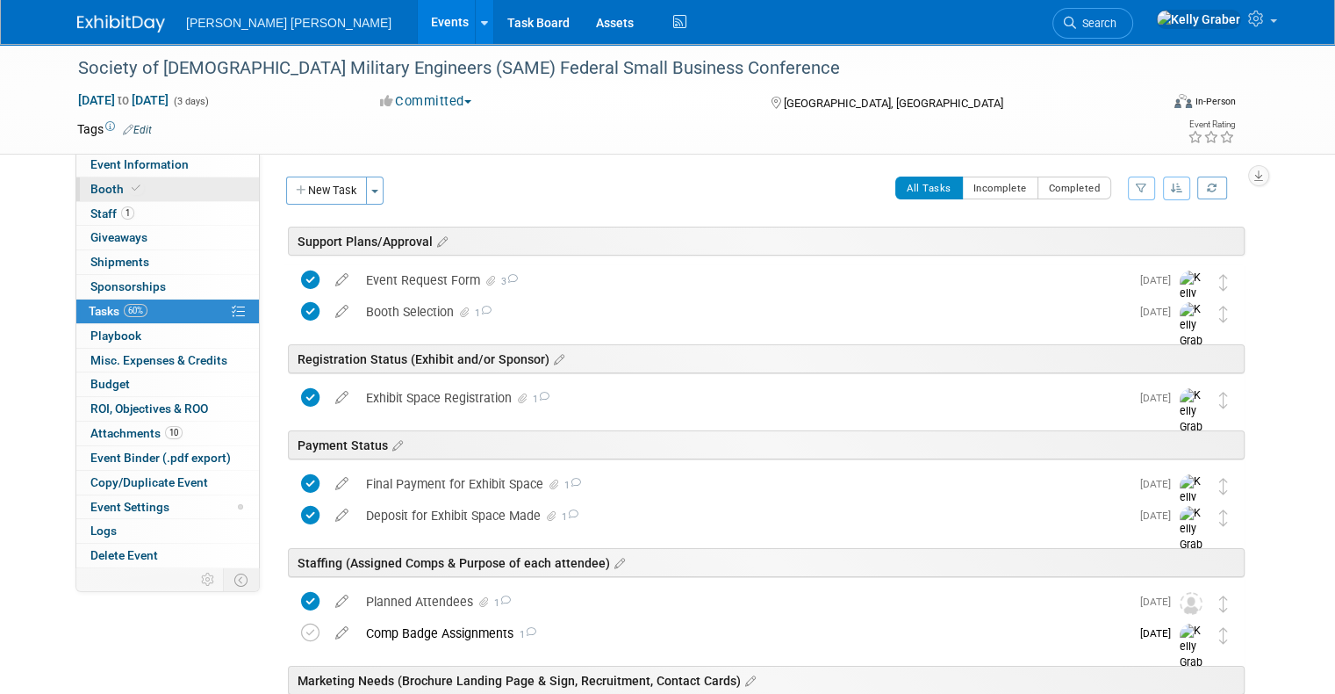
click at [91, 180] on link "Booth" at bounding box center [167, 189] width 183 height 24
